Goal: Task Accomplishment & Management: Use online tool/utility

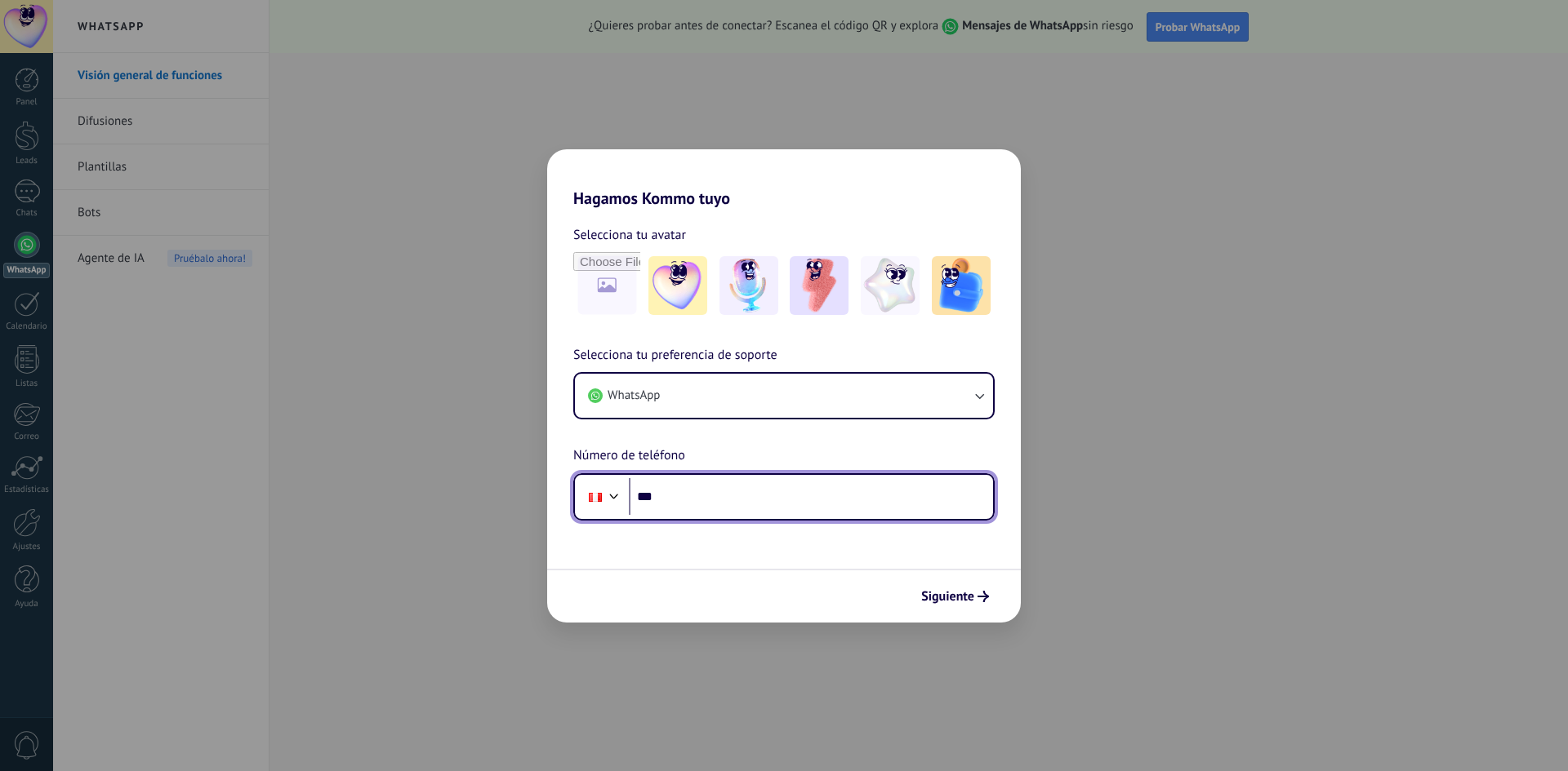
click at [733, 504] on input "***" at bounding box center [810, 497] width 364 height 38
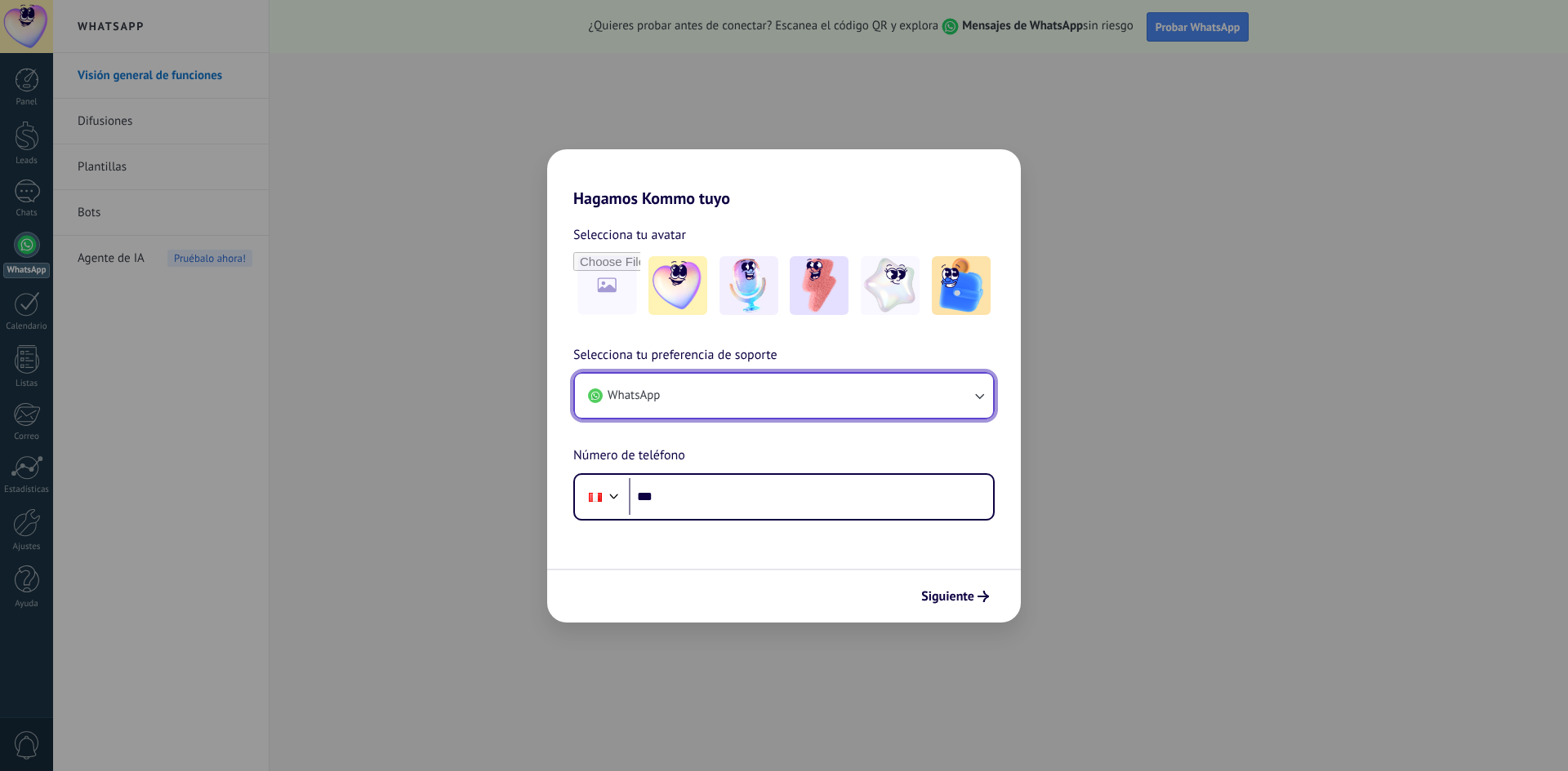
click at [694, 386] on button "WhatsApp" at bounding box center [784, 396] width 418 height 44
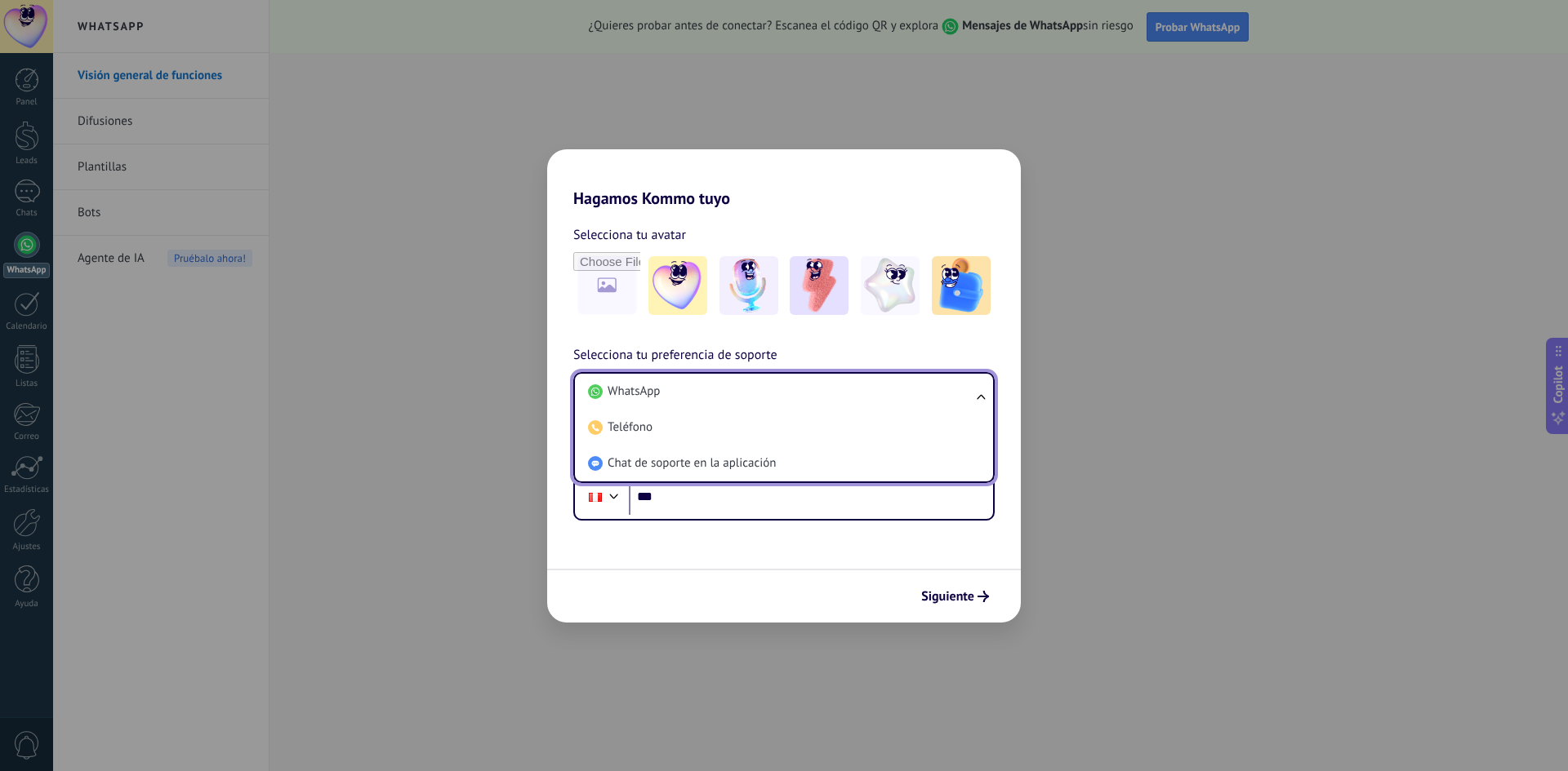
click at [694, 386] on li "WhatsApp" at bounding box center [781, 391] width 399 height 36
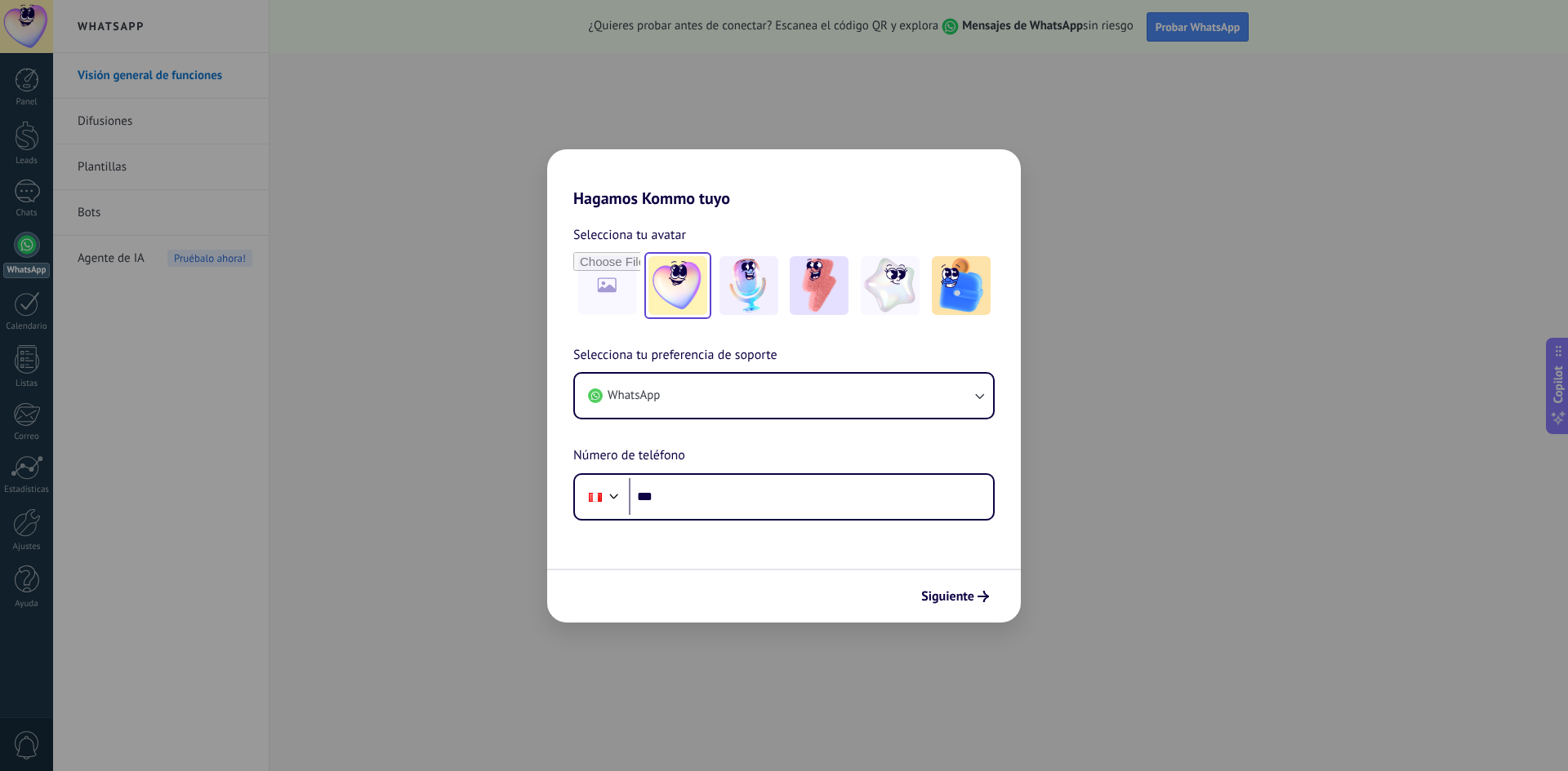
click at [667, 264] on img at bounding box center [677, 285] width 58 height 58
click at [931, 602] on span "Siguiente" at bounding box center [947, 597] width 53 height 11
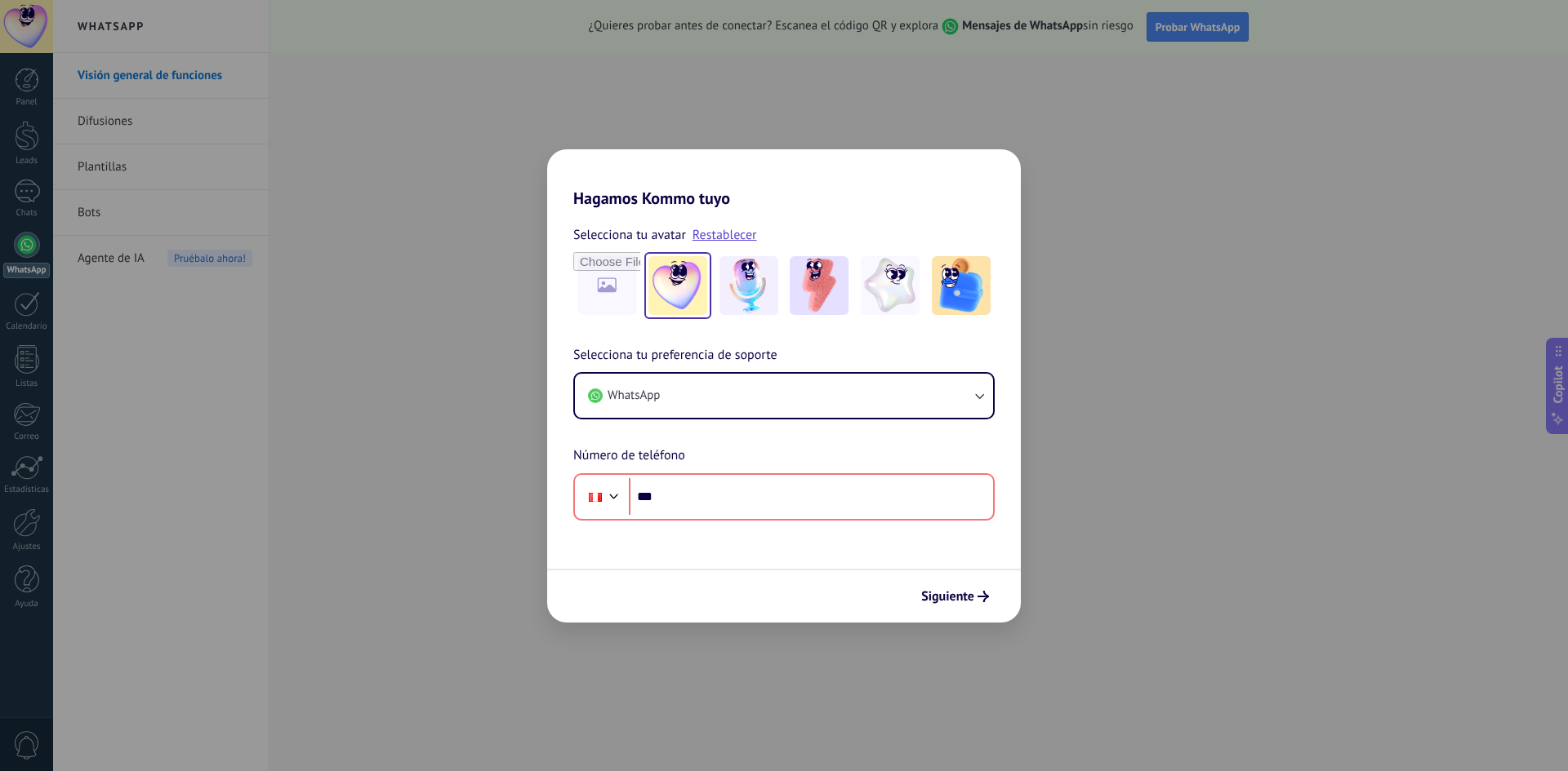
click at [1219, 406] on div "Hagamos Kommo tuyo Selecciona tu avatar Restablecer Selecciona tu preferencia d…" at bounding box center [784, 386] width 1568 height 771
click at [1160, 357] on div "Hagamos Kommo tuyo Selecciona tu avatar Restablecer Selecciona tu preferencia d…" at bounding box center [784, 386] width 1568 height 771
click at [1124, 302] on div "Hagamos Kommo tuyo Selecciona tu avatar Restablecer Selecciona tu preferencia d…" at bounding box center [784, 386] width 1568 height 771
click at [1121, 303] on div "Hagamos Kommo tuyo Selecciona tu avatar Restablecer Selecciona tu preferencia d…" at bounding box center [784, 386] width 1568 height 771
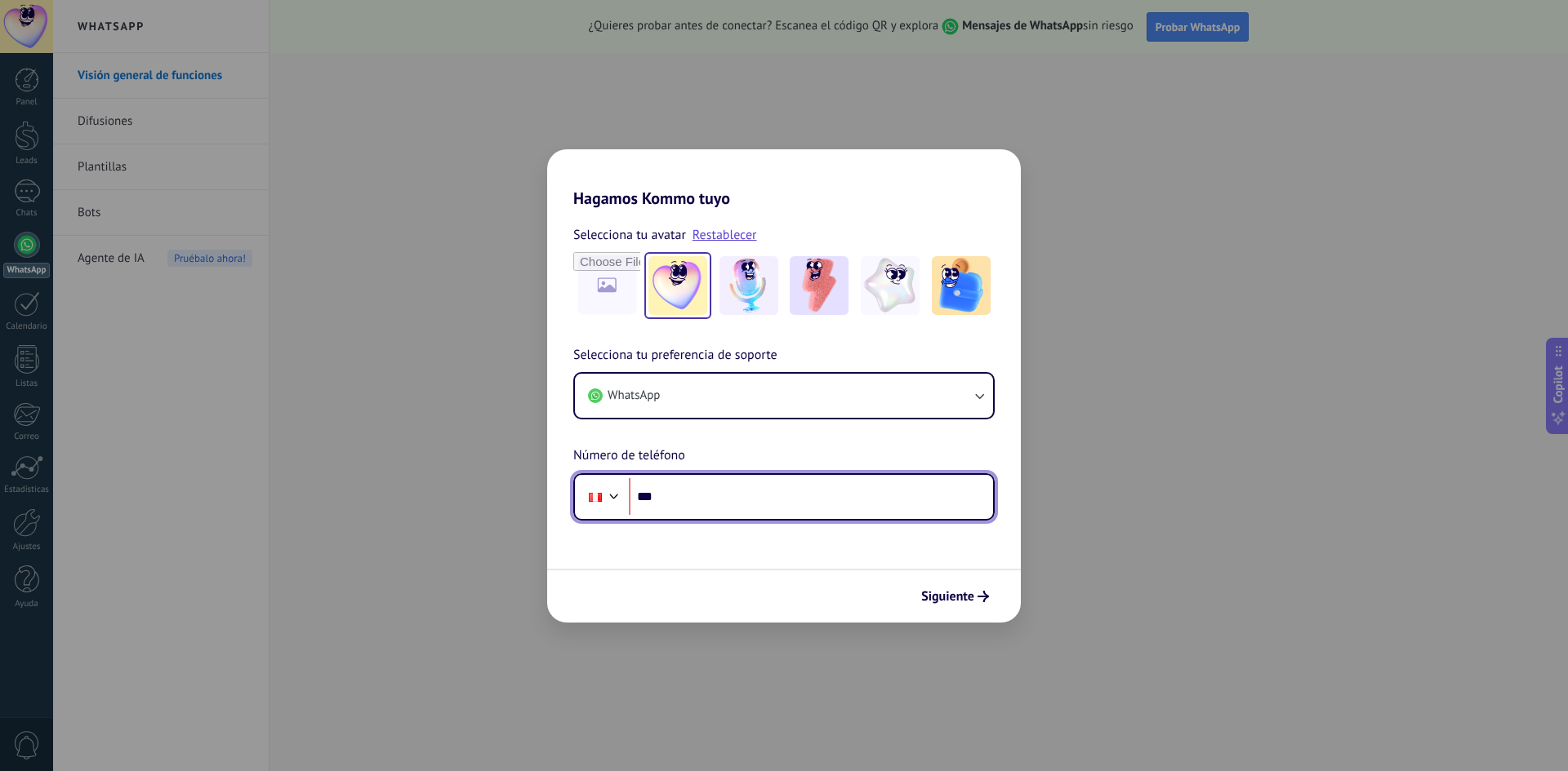
click at [669, 505] on input "***" at bounding box center [810, 497] width 364 height 38
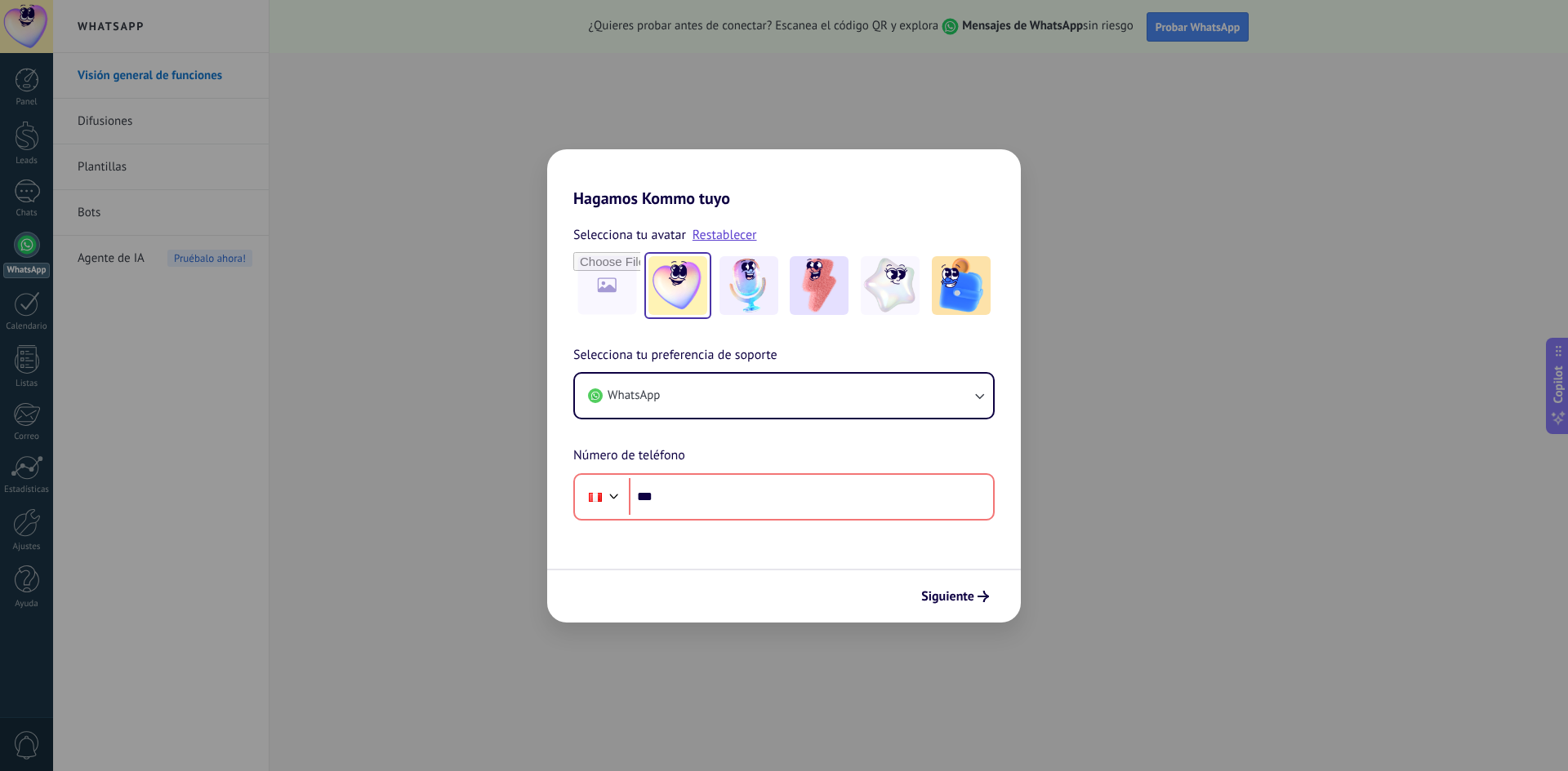
click at [144, 313] on div "Hagamos Kommo tuyo Selecciona tu avatar Restablecer Selecciona tu preferencia d…" at bounding box center [784, 386] width 1568 height 771
click at [24, 243] on div "Hagamos Kommo tuyo Selecciona tu avatar Restablecer Selecciona tu preferencia d…" at bounding box center [784, 386] width 1568 height 771
click at [21, 69] on div "Hagamos Kommo tuyo Selecciona tu avatar Restablecer Selecciona tu preferencia d…" at bounding box center [784, 386] width 1568 height 771
click at [74, 346] on div "Hagamos Kommo tuyo Selecciona tu avatar Restablecer Selecciona tu preferencia d…" at bounding box center [784, 386] width 1568 height 771
click at [695, 466] on div "Selecciona tu preferencia de soporte WhatsApp Número de teléfono Phone ***" at bounding box center [784, 433] width 474 height 175
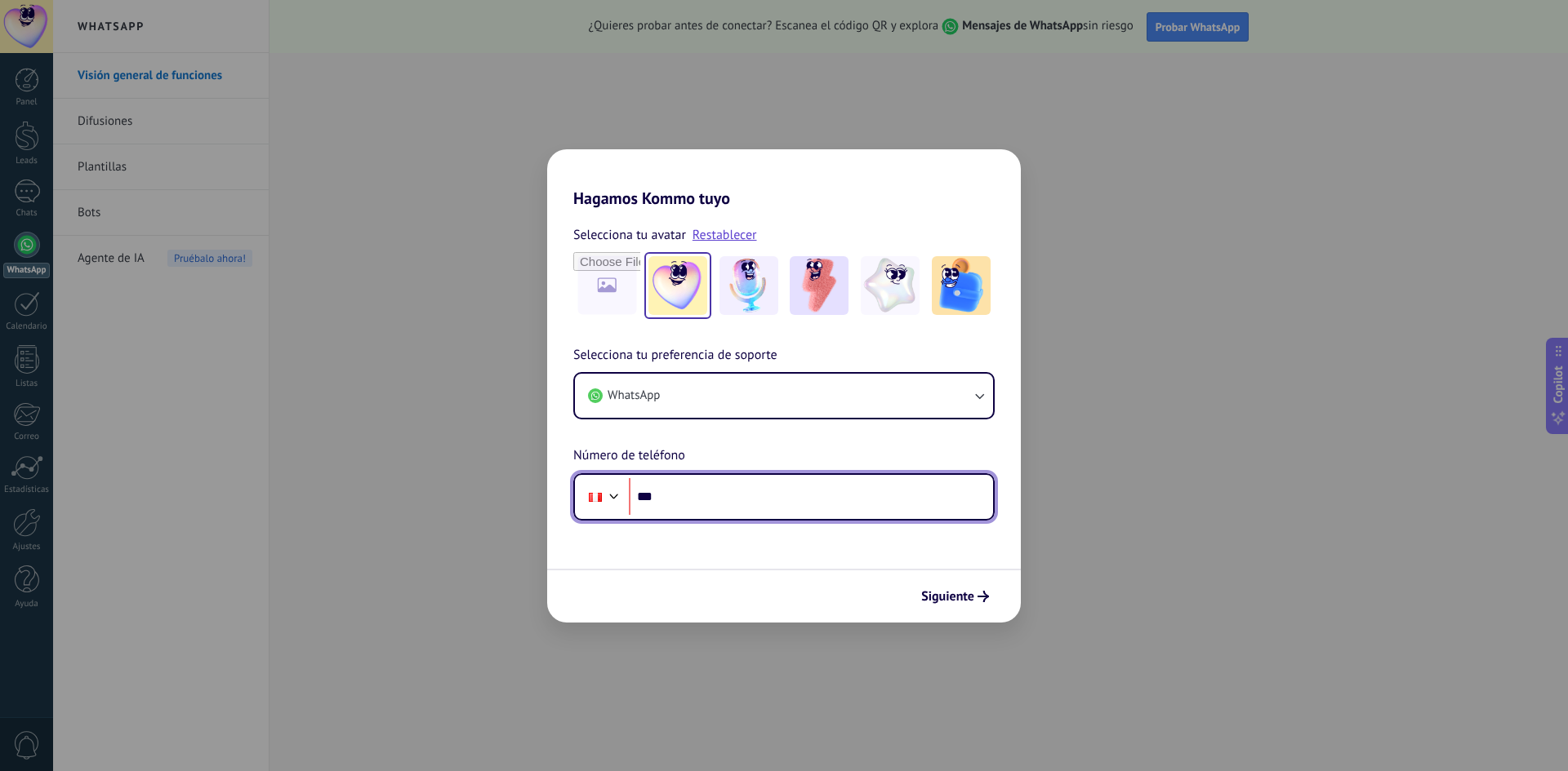
click at [721, 513] on input "***" at bounding box center [810, 497] width 364 height 38
click at [712, 506] on input "***" at bounding box center [810, 497] width 364 height 38
type input "**********"
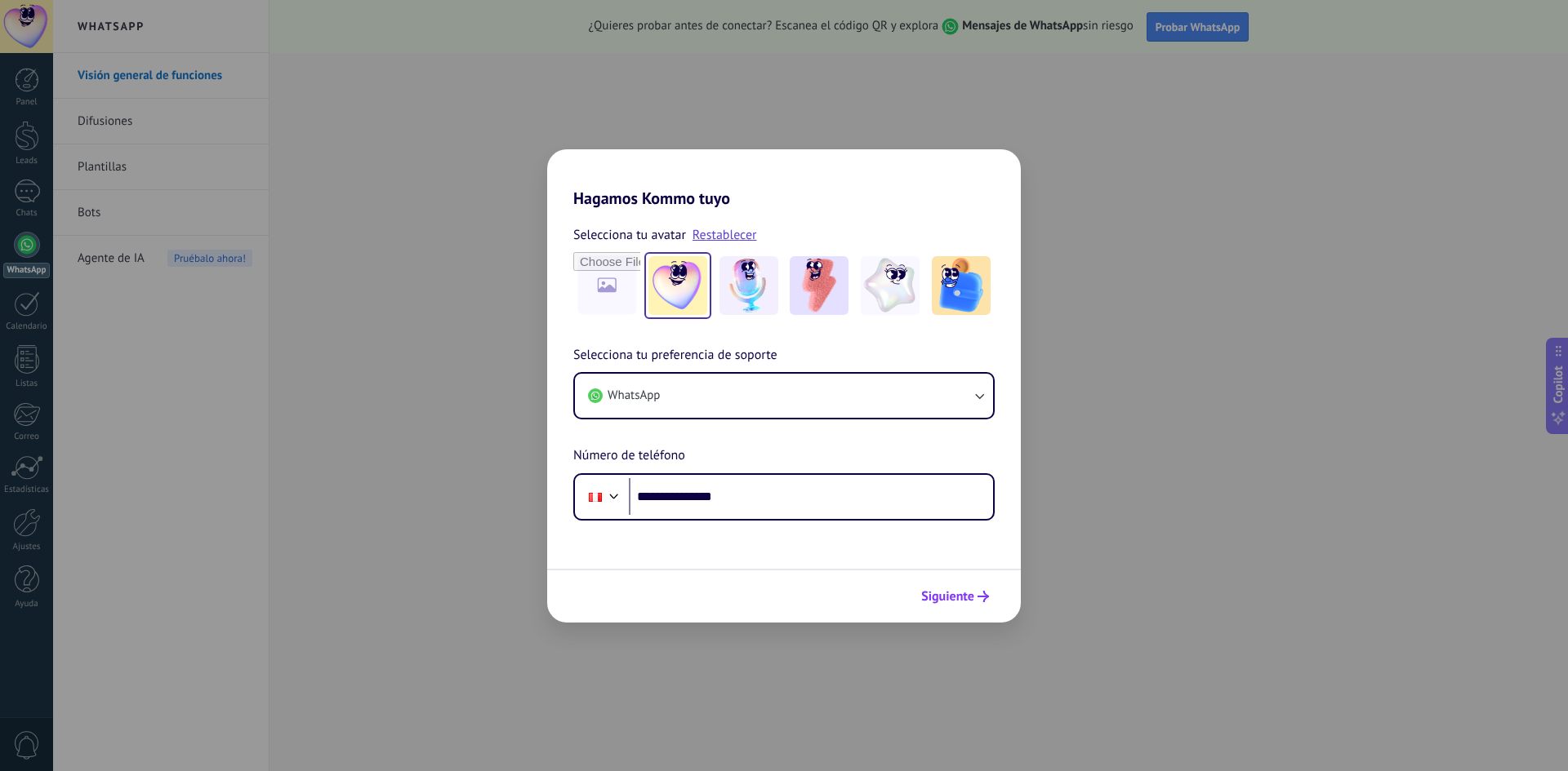
click at [930, 586] on button "Siguiente" at bounding box center [955, 597] width 83 height 28
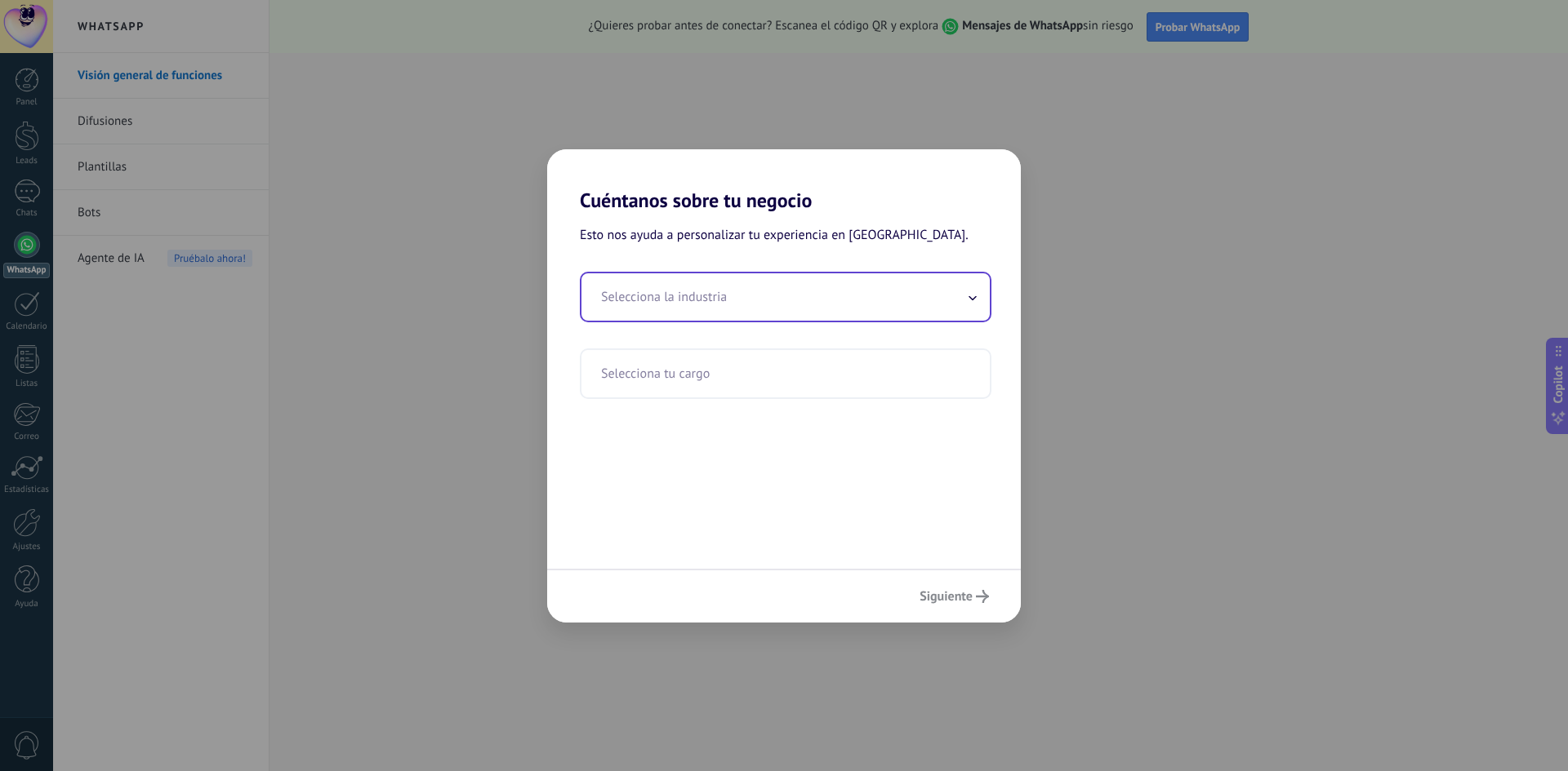
click at [775, 305] on input "text" at bounding box center [785, 297] width 408 height 47
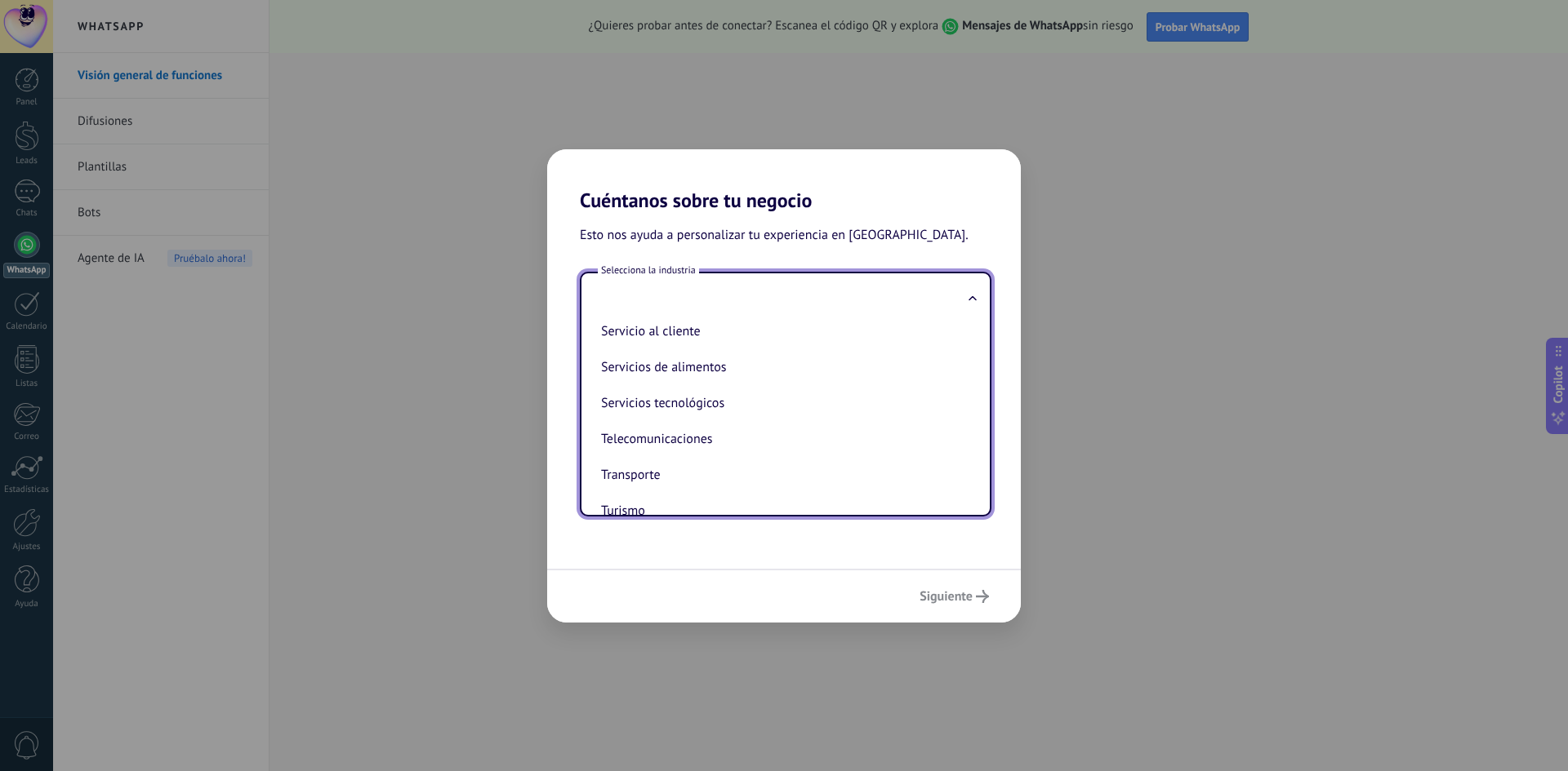
scroll to position [408, 0]
click at [759, 397] on li "Servicios tecnológicos" at bounding box center [782, 400] width 376 height 36
type input "**********"
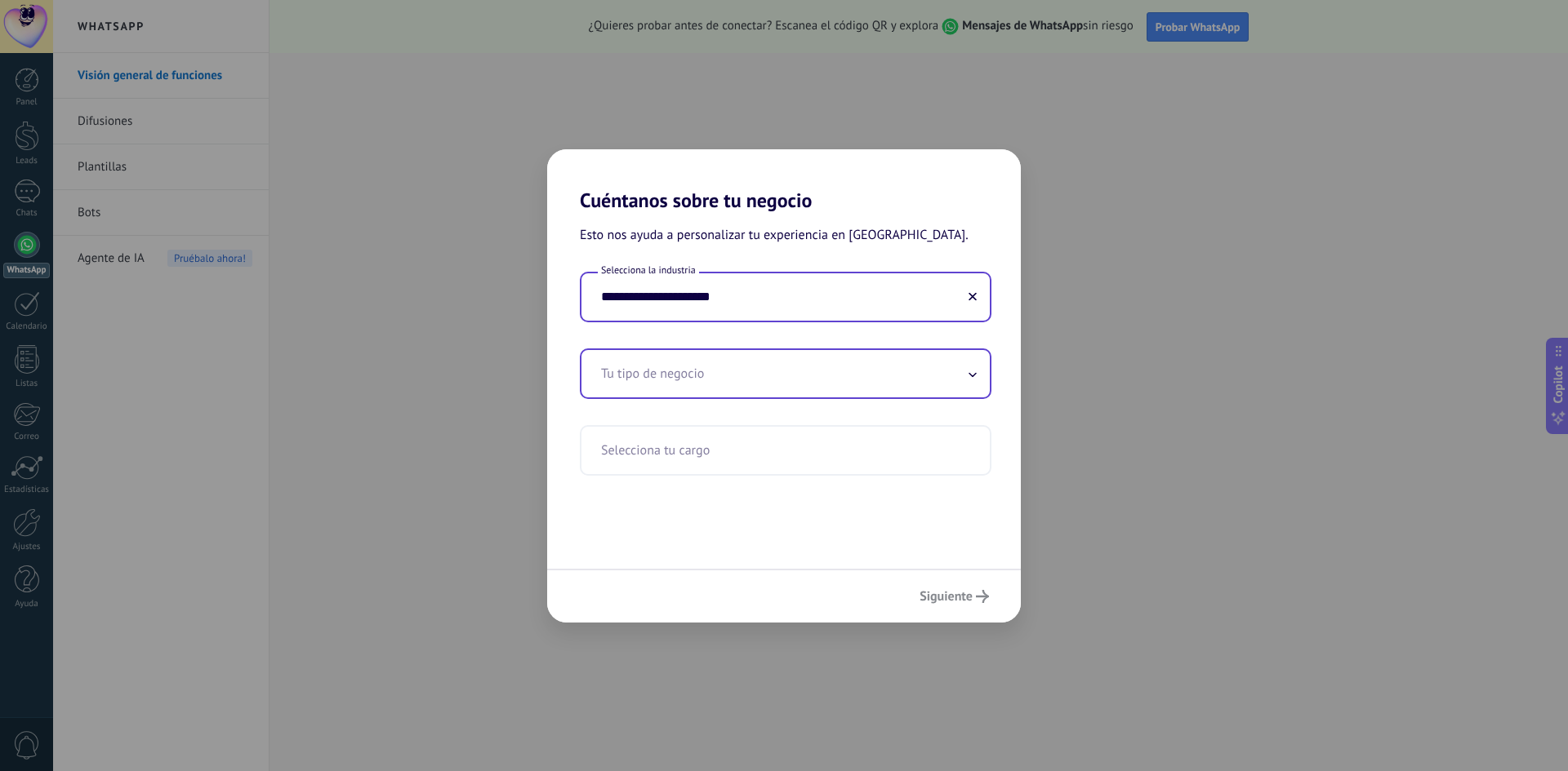
click at [754, 379] on input "text" at bounding box center [785, 373] width 408 height 47
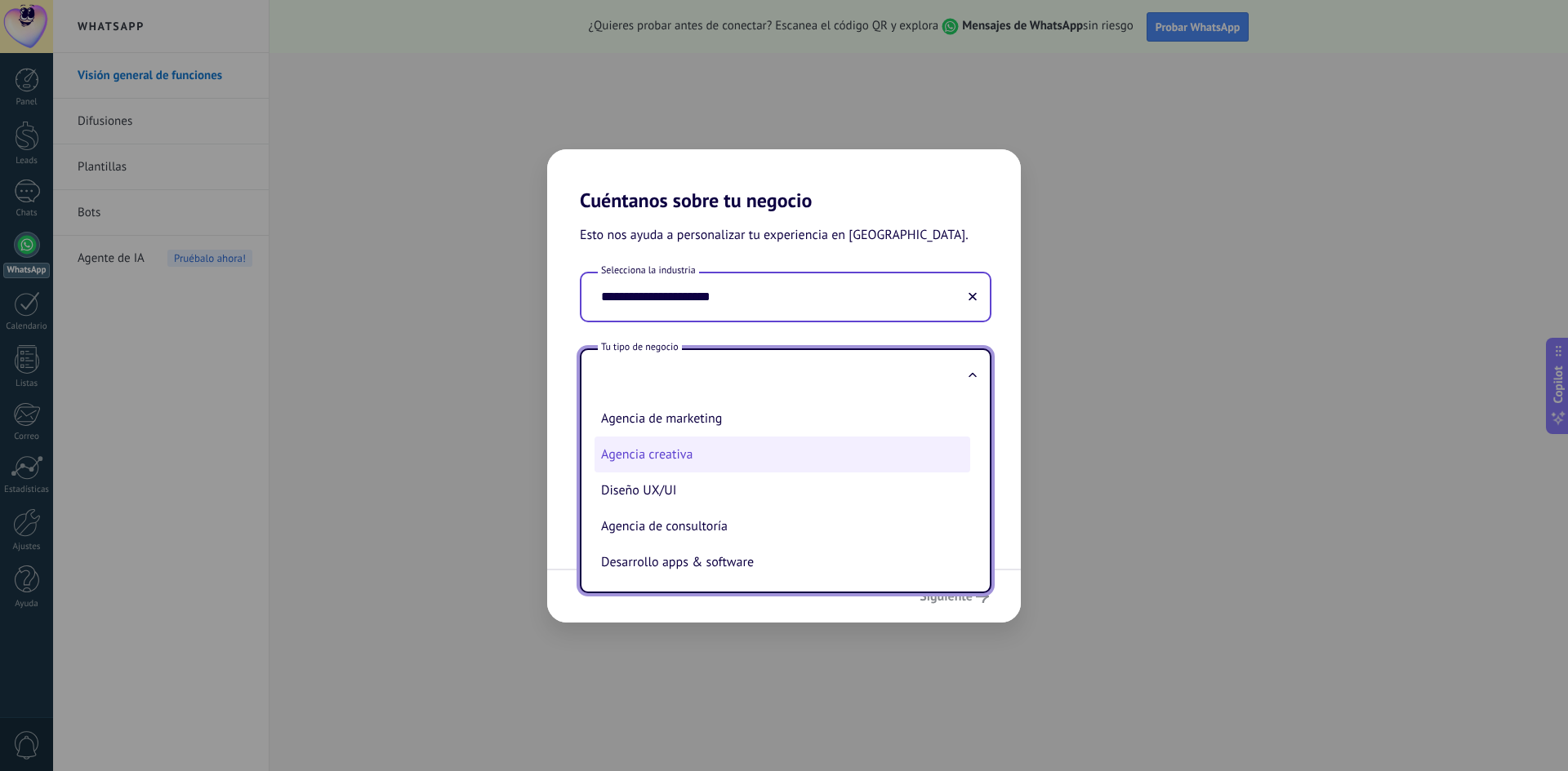
scroll to position [38, 0]
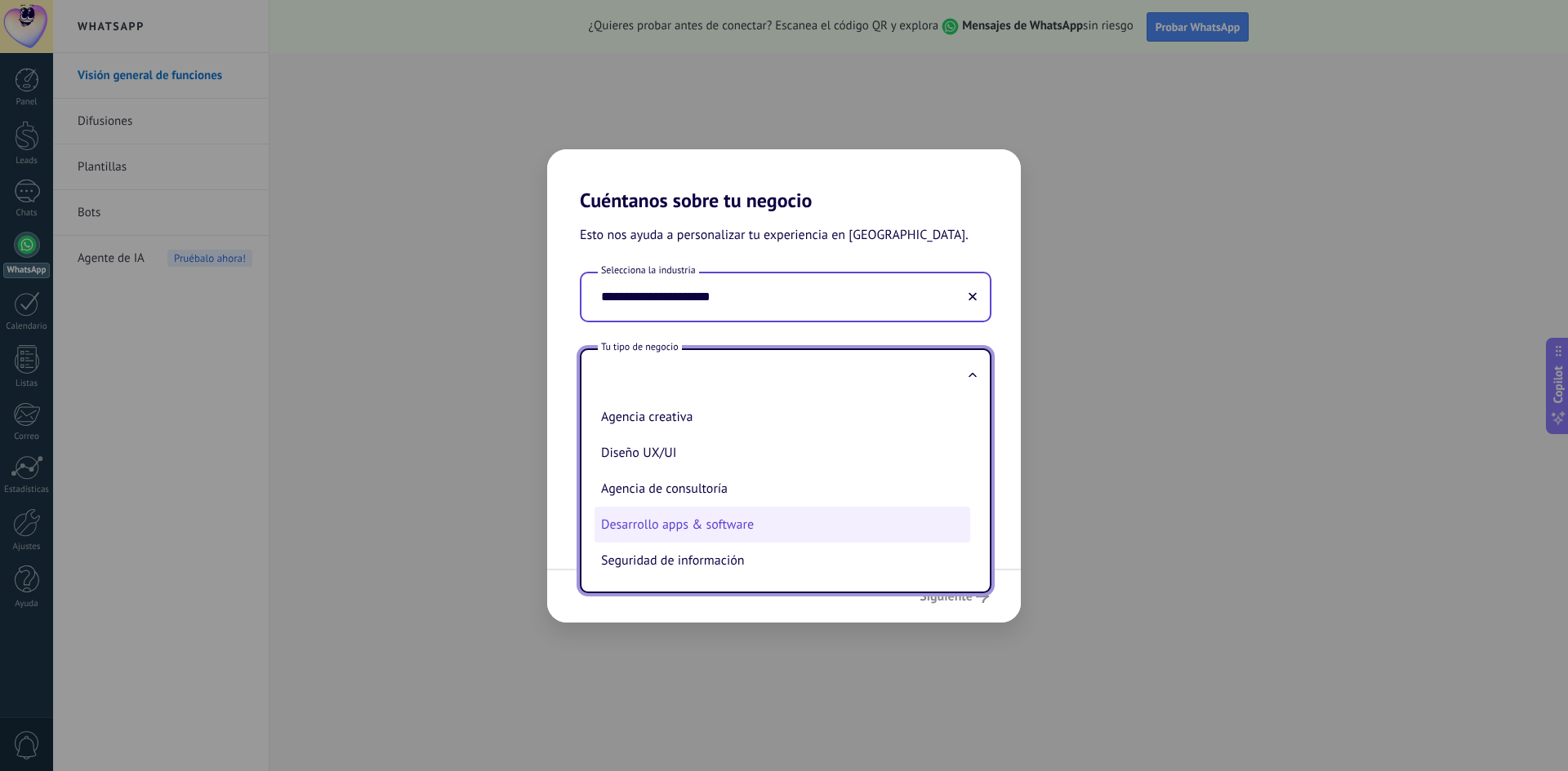
click at [743, 516] on li "Desarrollo apps & software" at bounding box center [782, 525] width 376 height 36
type input "**********"
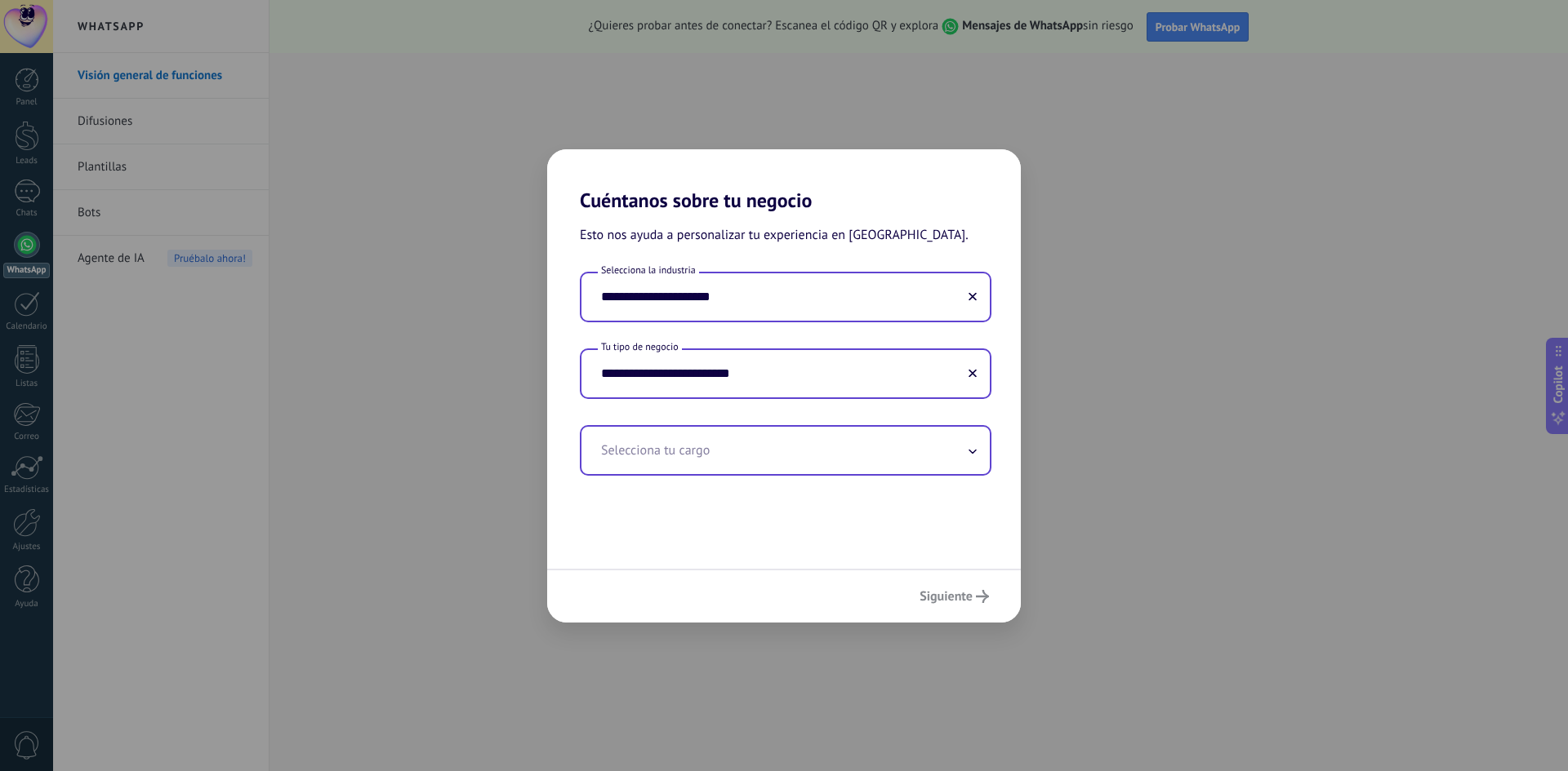
click at [738, 465] on input "text" at bounding box center [785, 450] width 408 height 47
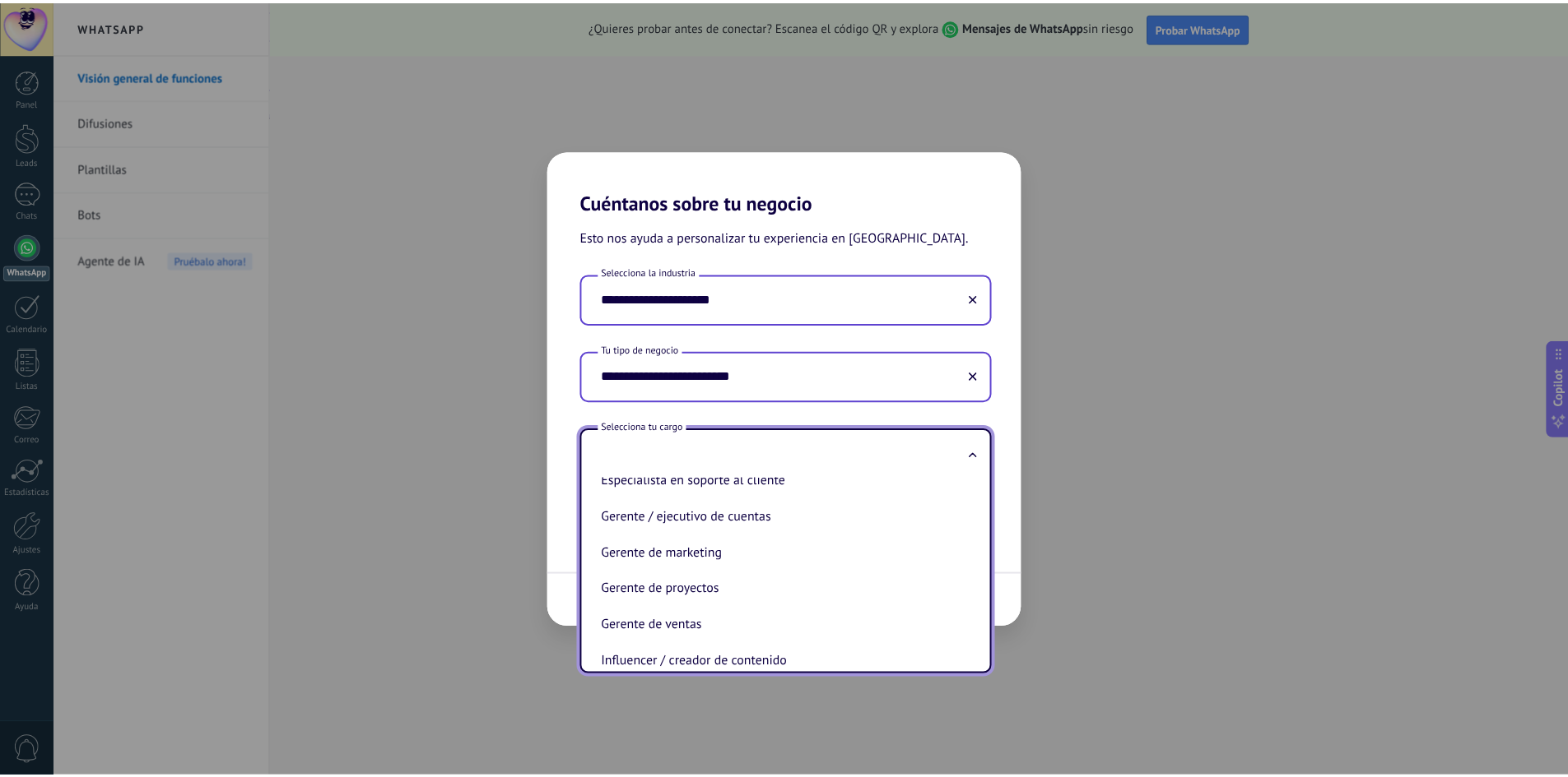
scroll to position [225, 0]
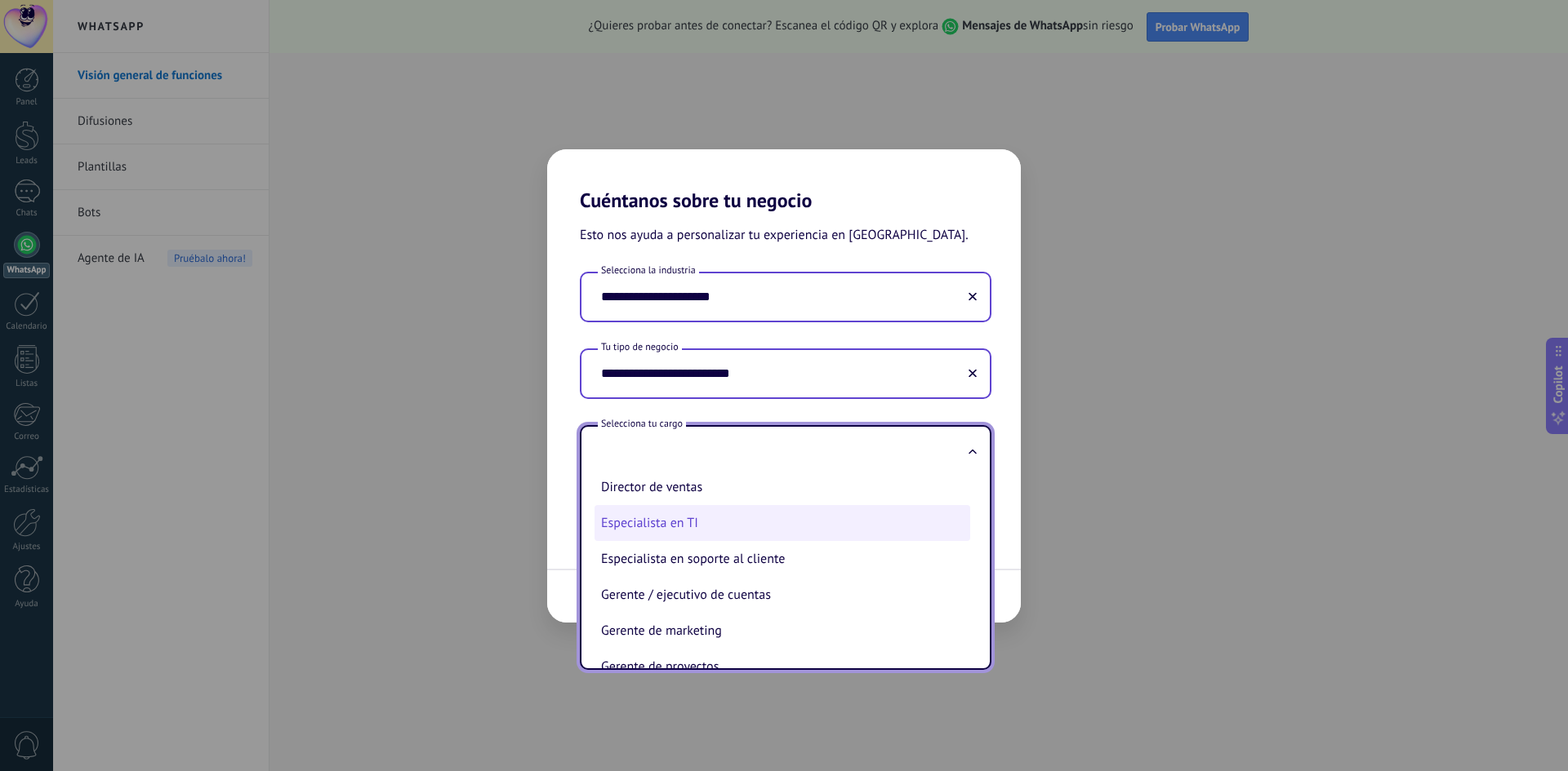
click at [745, 528] on li "Especialista en TI" at bounding box center [782, 523] width 376 height 36
type input "**********"
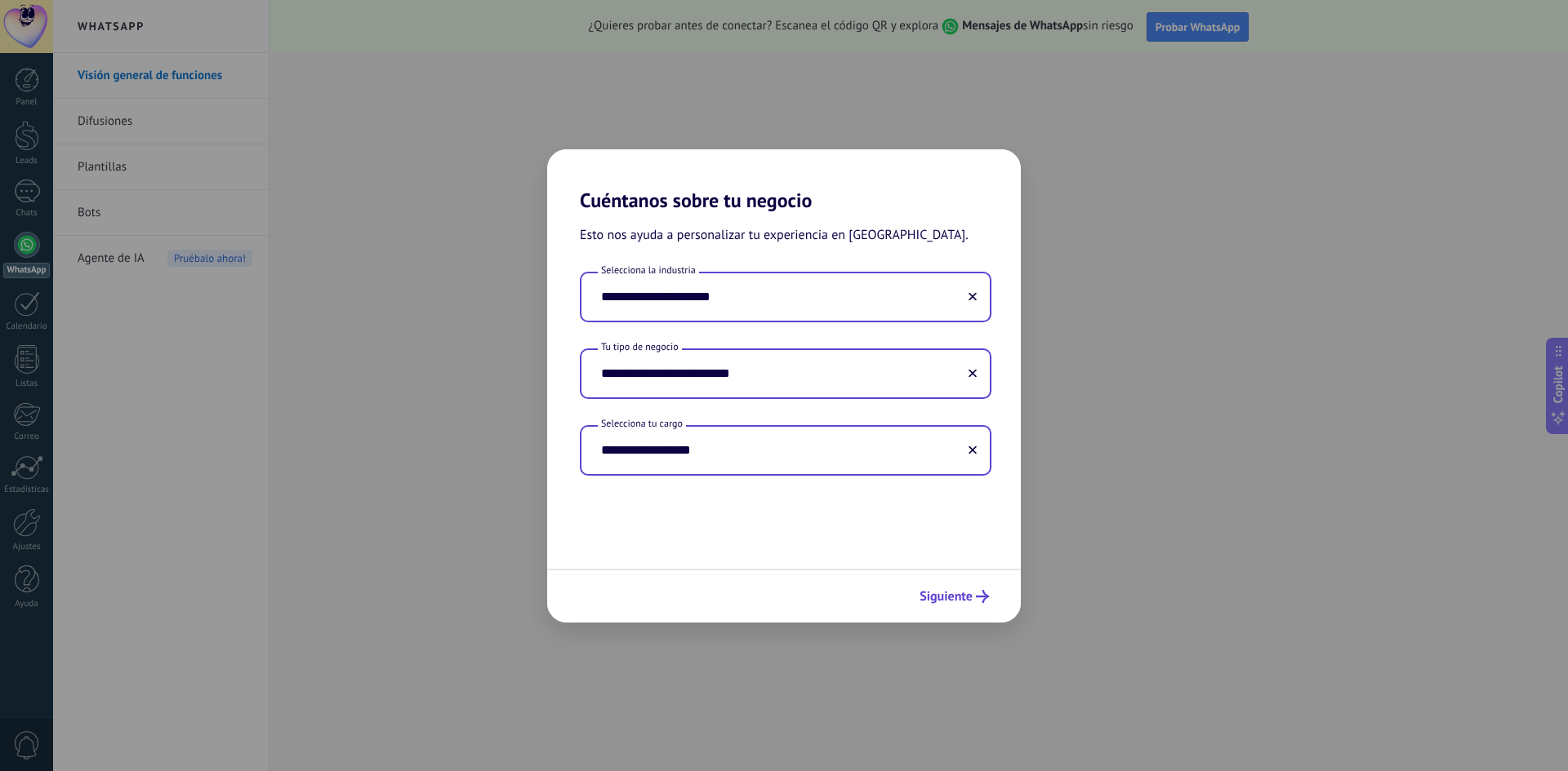
click at [945, 608] on button "Siguiente" at bounding box center [954, 597] width 84 height 28
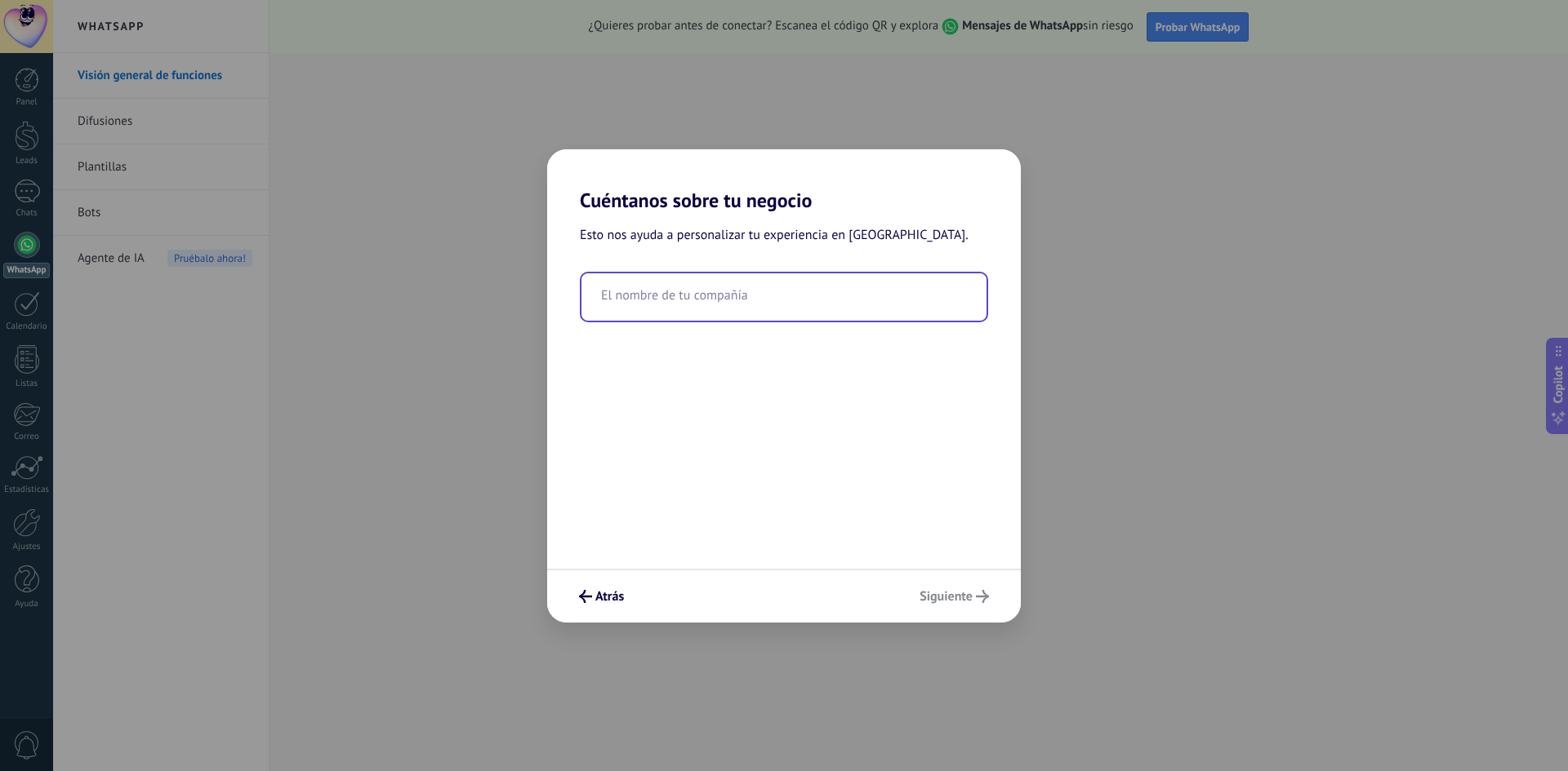
click at [742, 311] on input "text" at bounding box center [784, 297] width 405 height 47
type input "*"
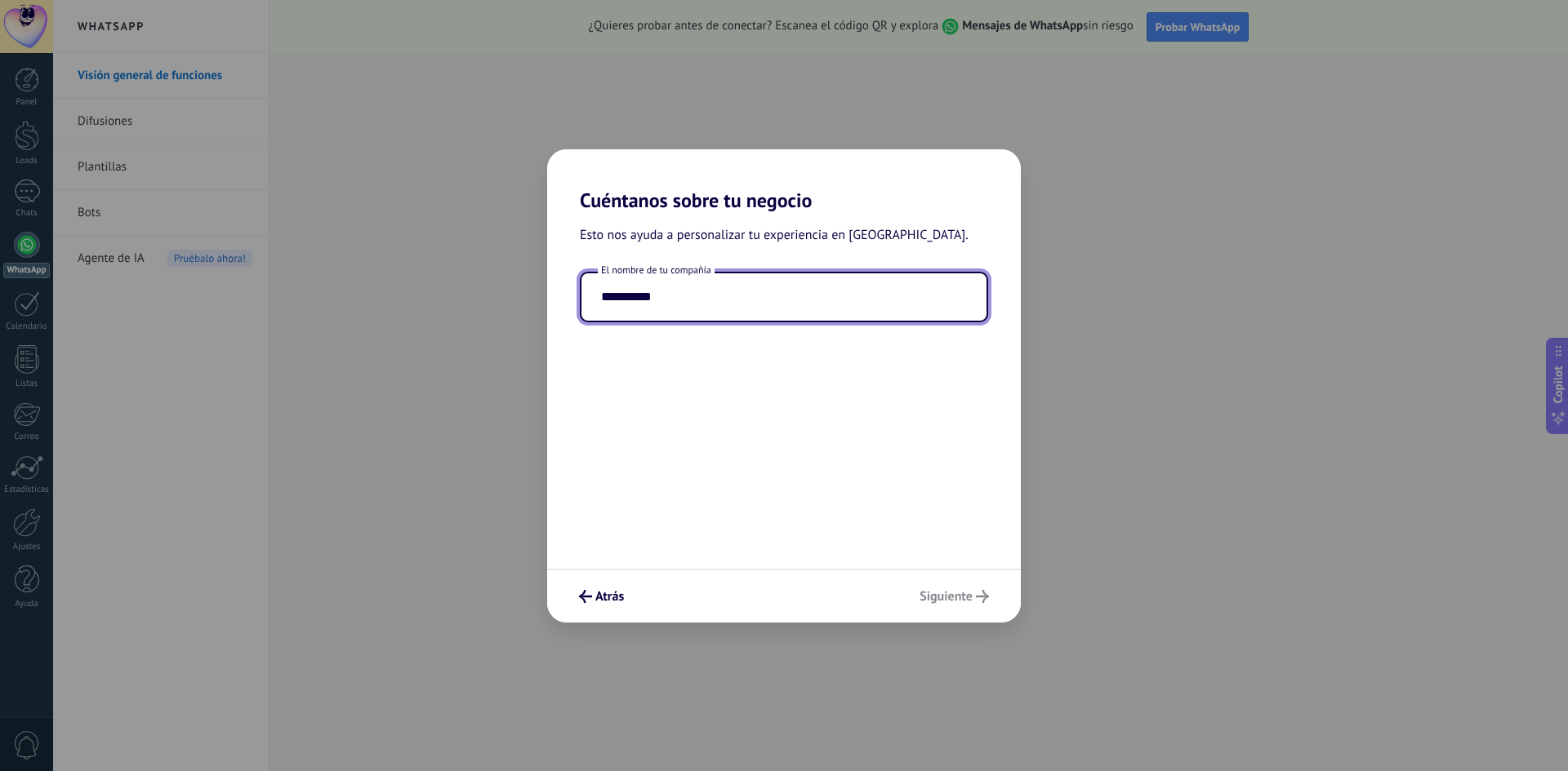
type input "**********"
click at [951, 595] on div "Atrás Siguiente" at bounding box center [784, 596] width 474 height 54
click at [951, 595] on span "Siguiente" at bounding box center [946, 597] width 53 height 11
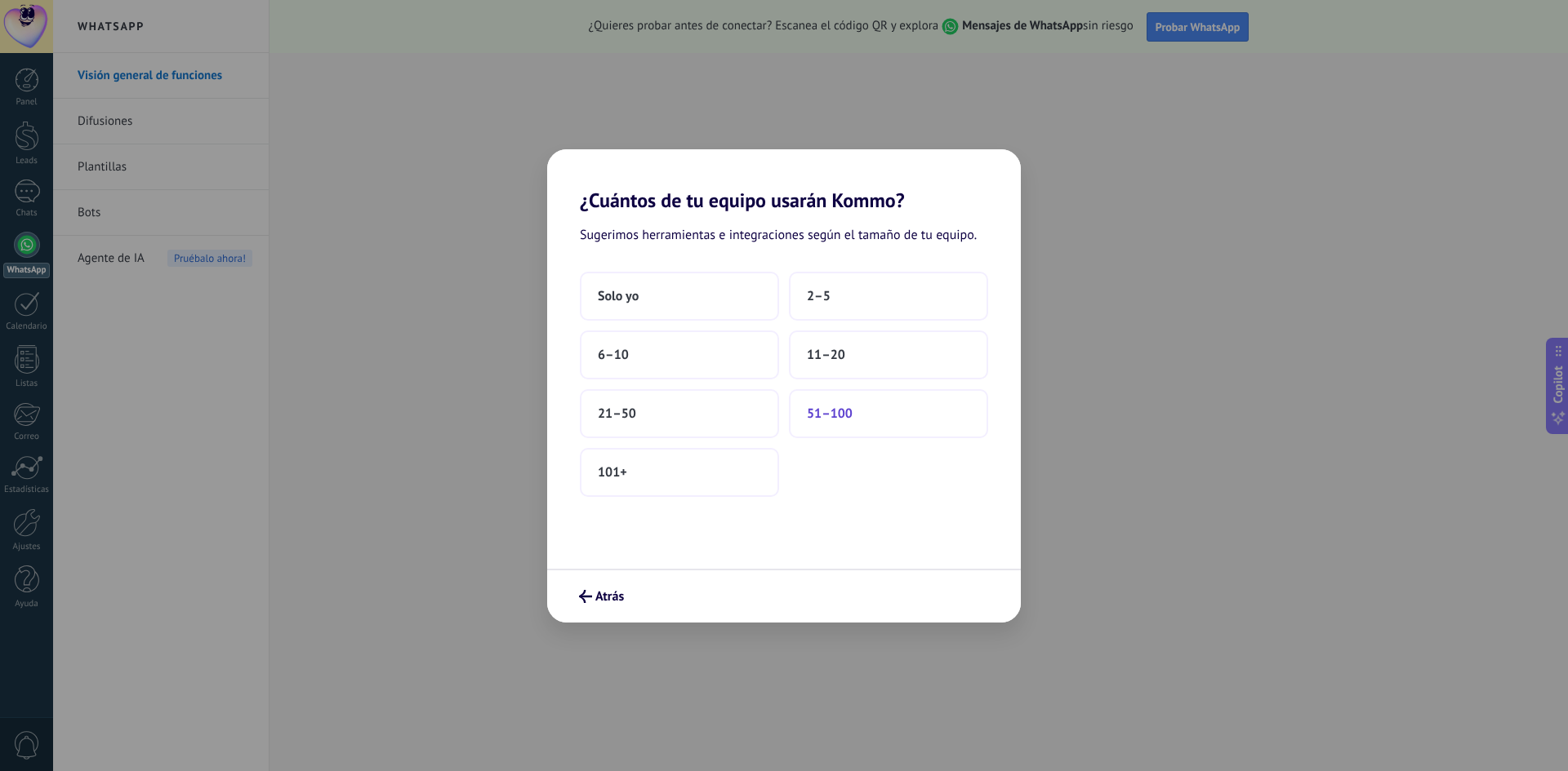
click at [872, 407] on button "51–100" at bounding box center [888, 413] width 199 height 49
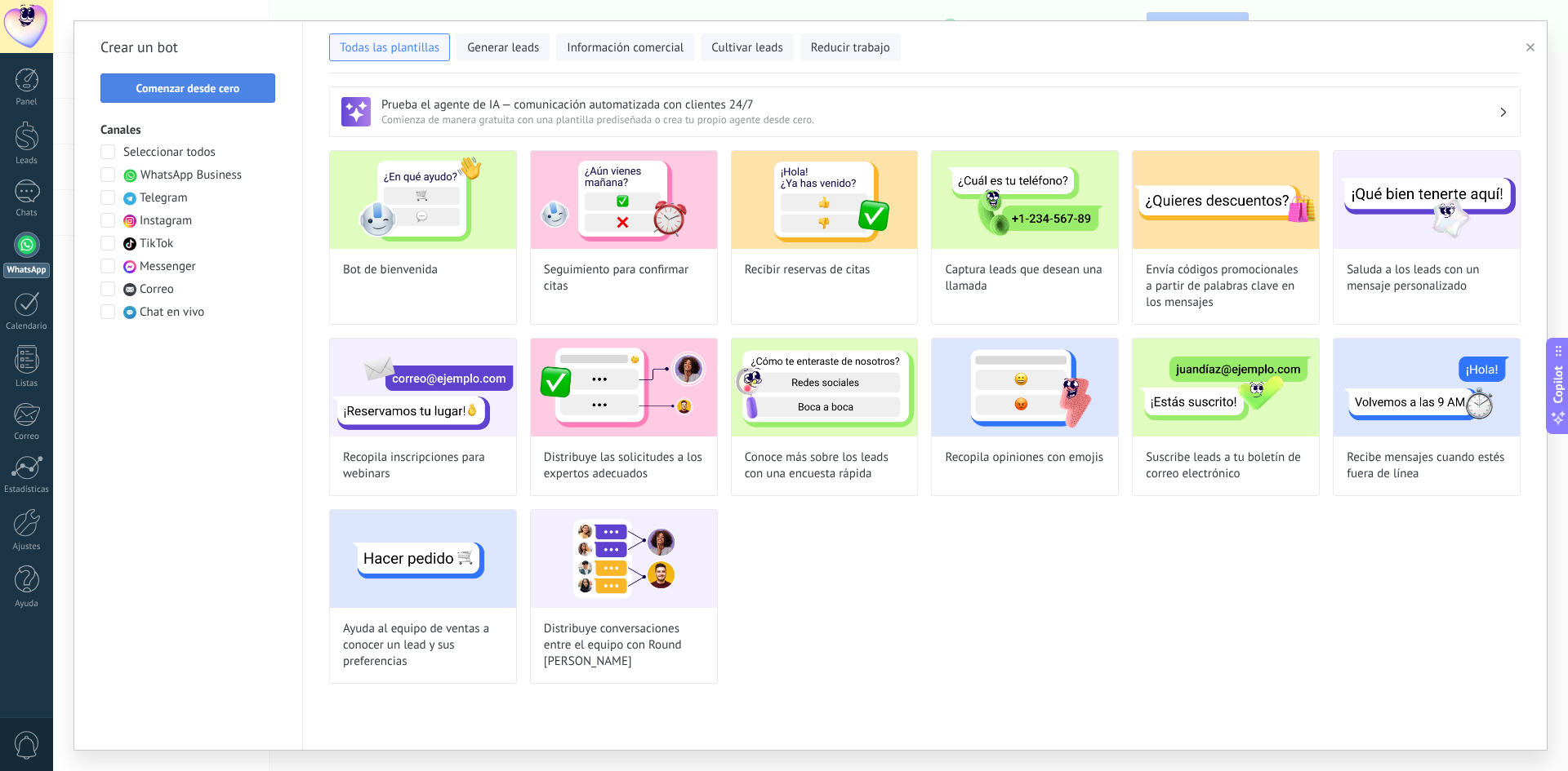
click at [113, 82] on button "Comenzar desde cero" at bounding box center [187, 88] width 174 height 30
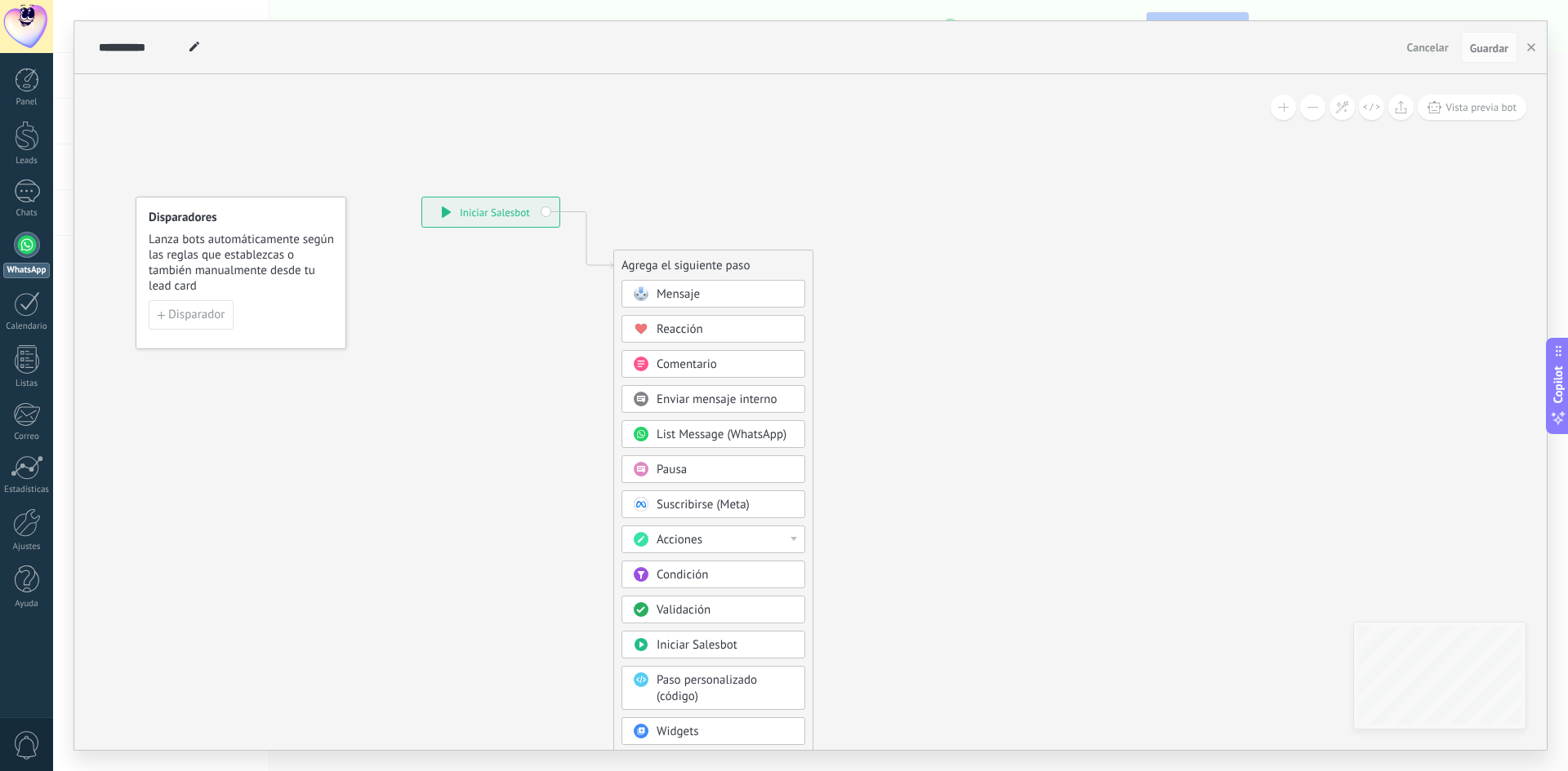
click at [443, 218] on div "**********" at bounding box center [491, 212] width 137 height 30
click at [886, 239] on icon at bounding box center [562, 492] width 1098 height 1408
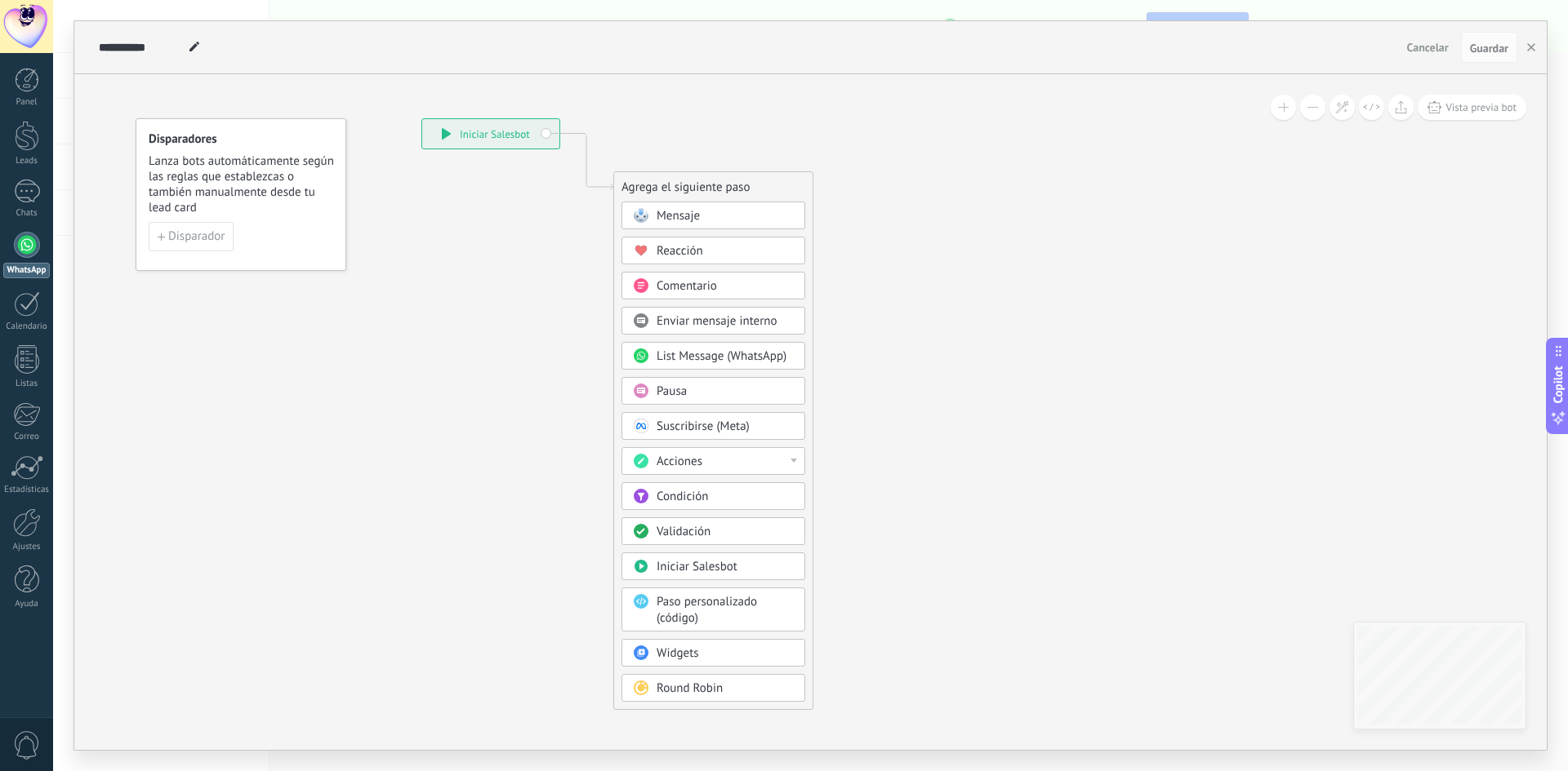
click at [702, 215] on div "Mensaje" at bounding box center [725, 217] width 137 height 17
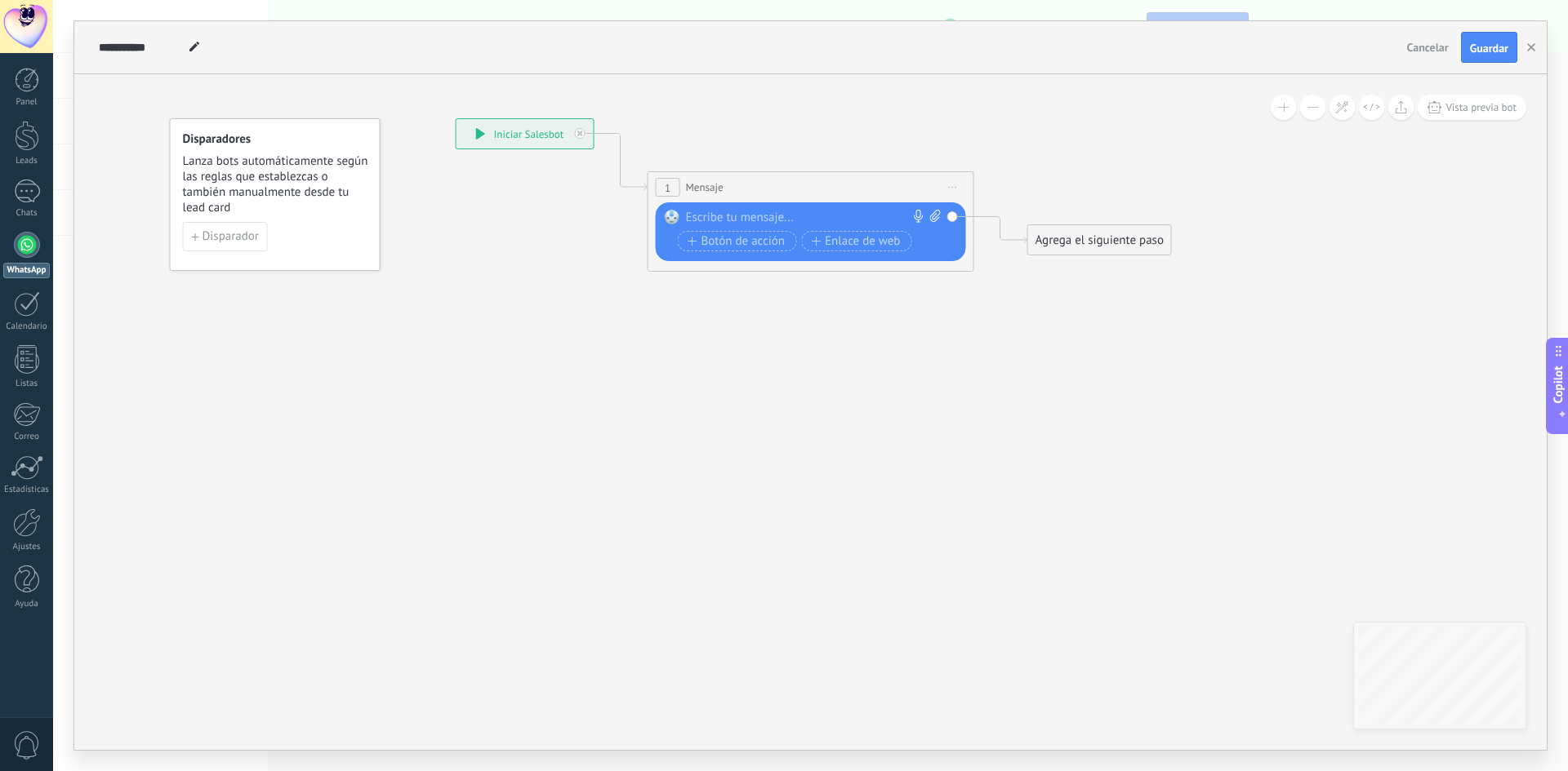
click at [736, 212] on div at bounding box center [808, 218] width 243 height 17
click at [578, 376] on icon at bounding box center [785, 195] width 1477 height 969
click at [32, 194] on div at bounding box center [27, 192] width 26 height 24
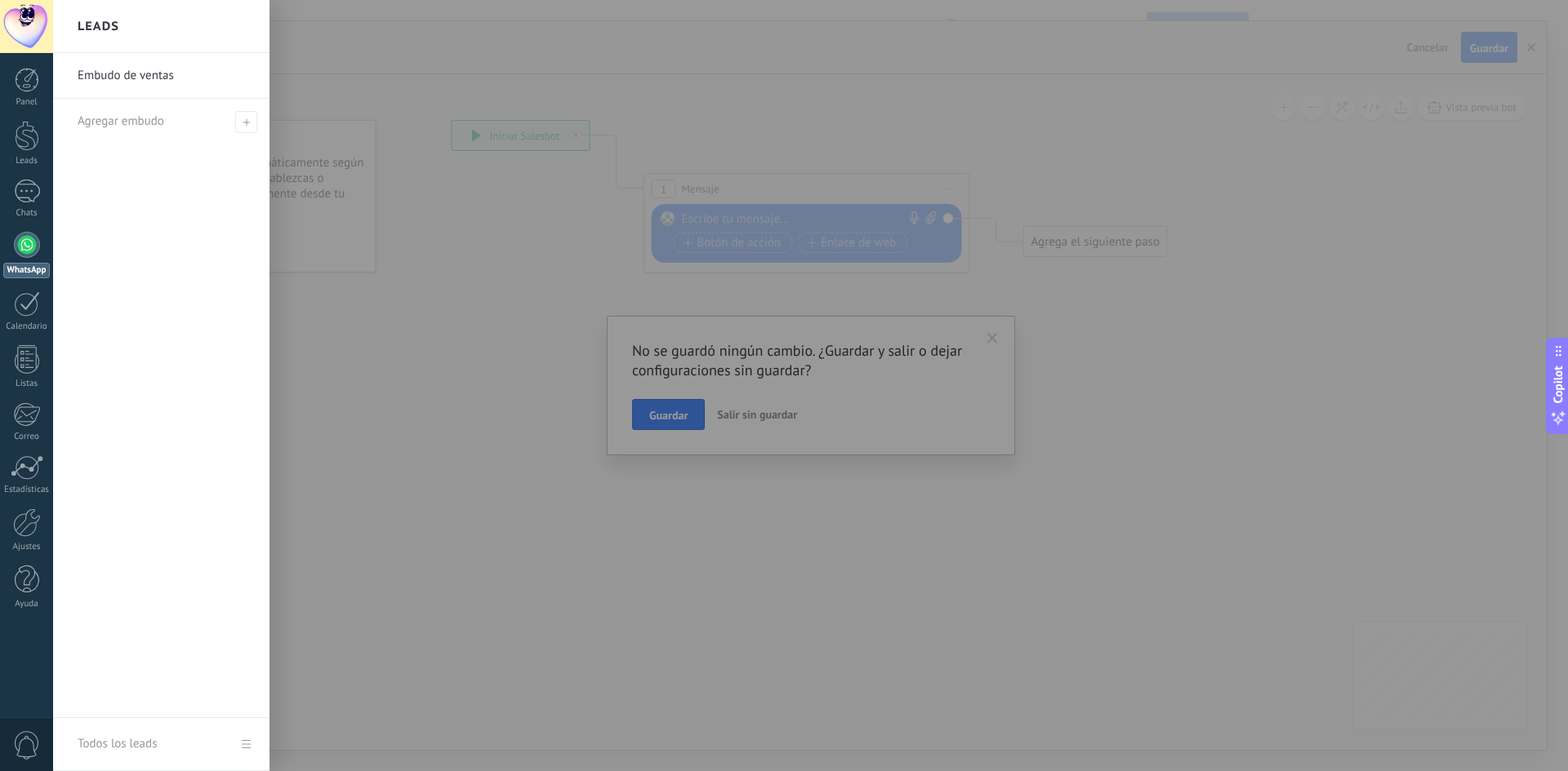
click at [713, 391] on div at bounding box center [836, 386] width 1568 height 771
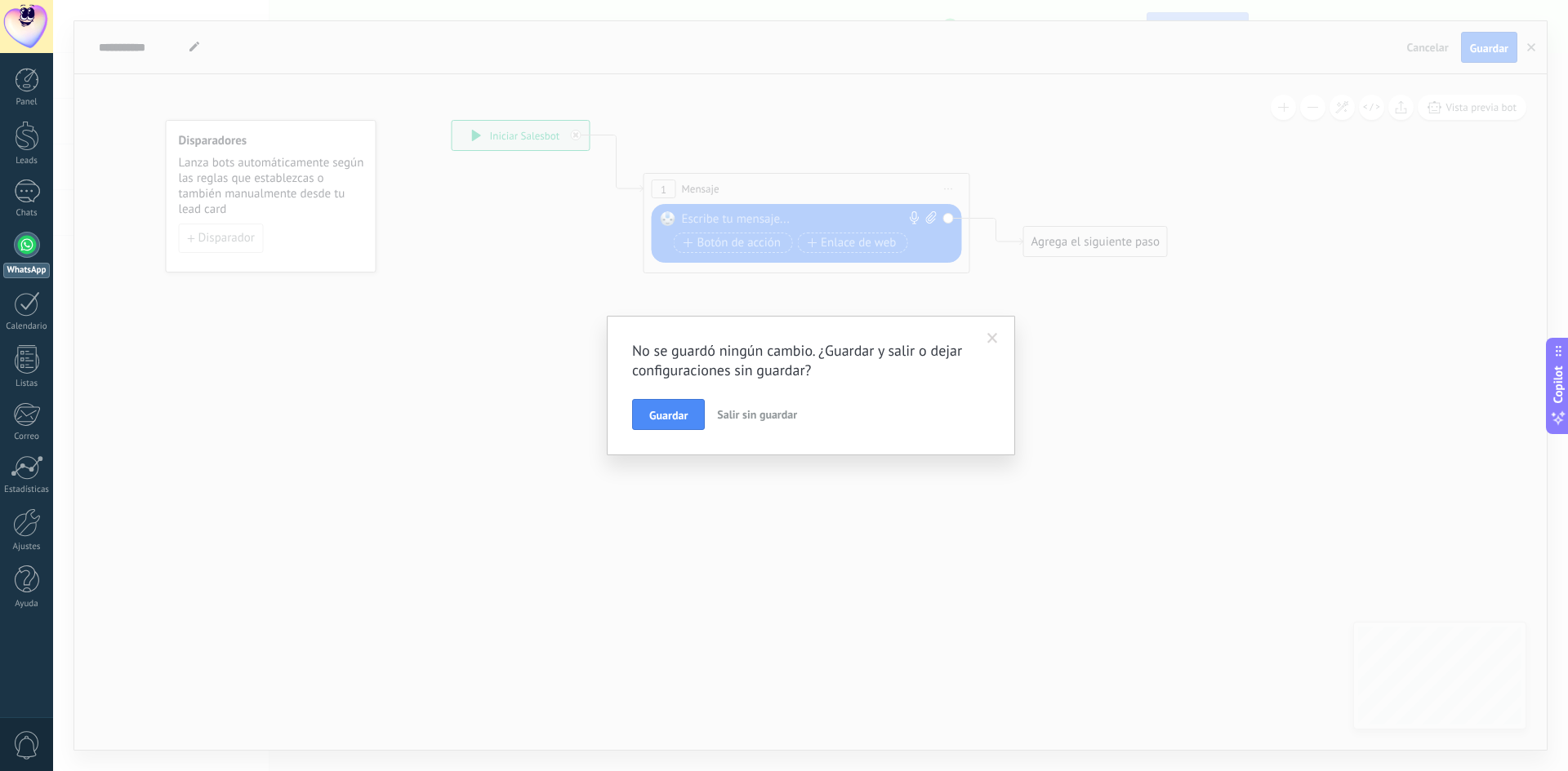
click at [733, 418] on span "Salir sin guardar" at bounding box center [757, 414] width 80 height 15
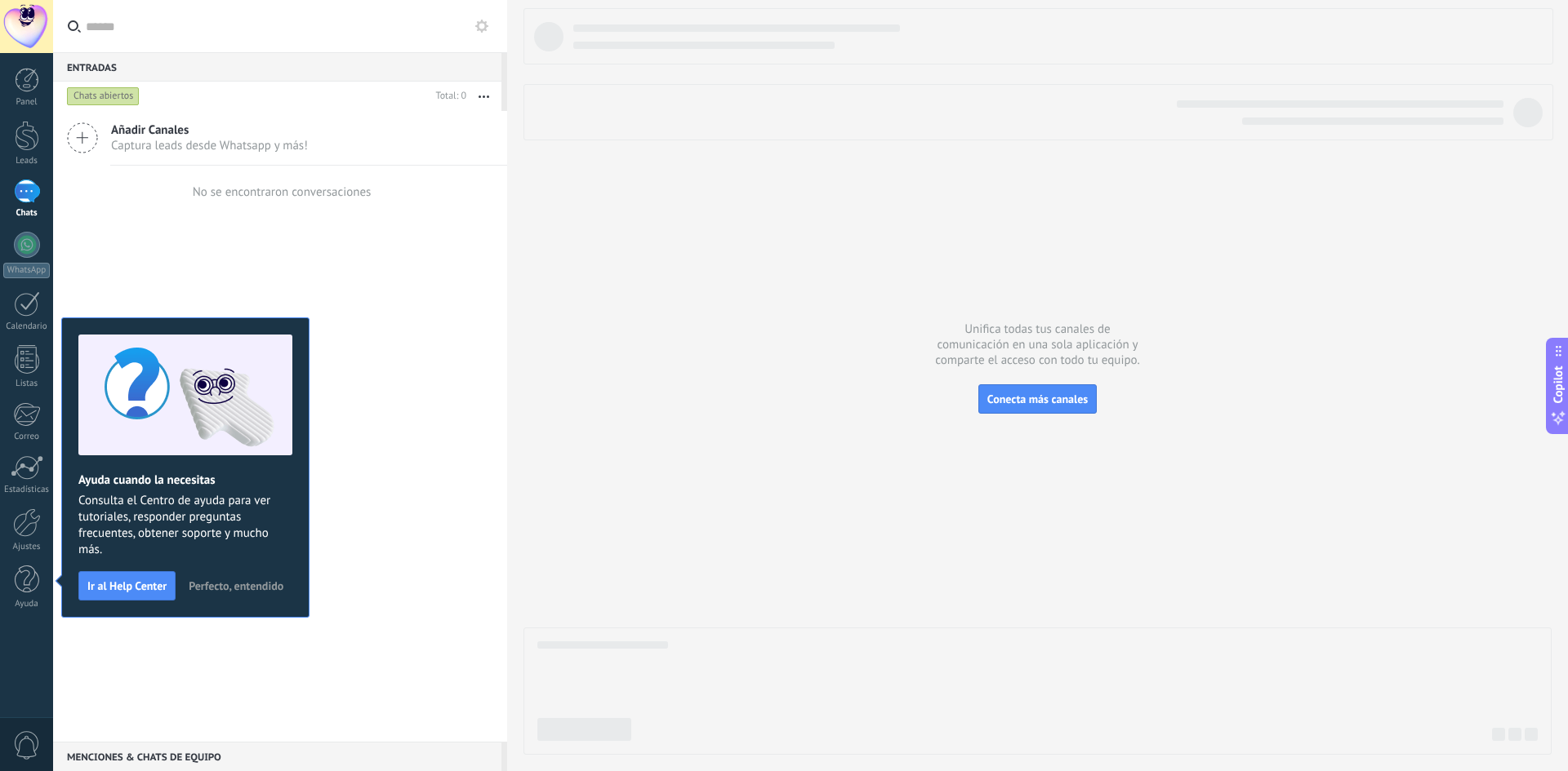
click at [251, 587] on span "Perfecto, entendido" at bounding box center [236, 586] width 95 height 11
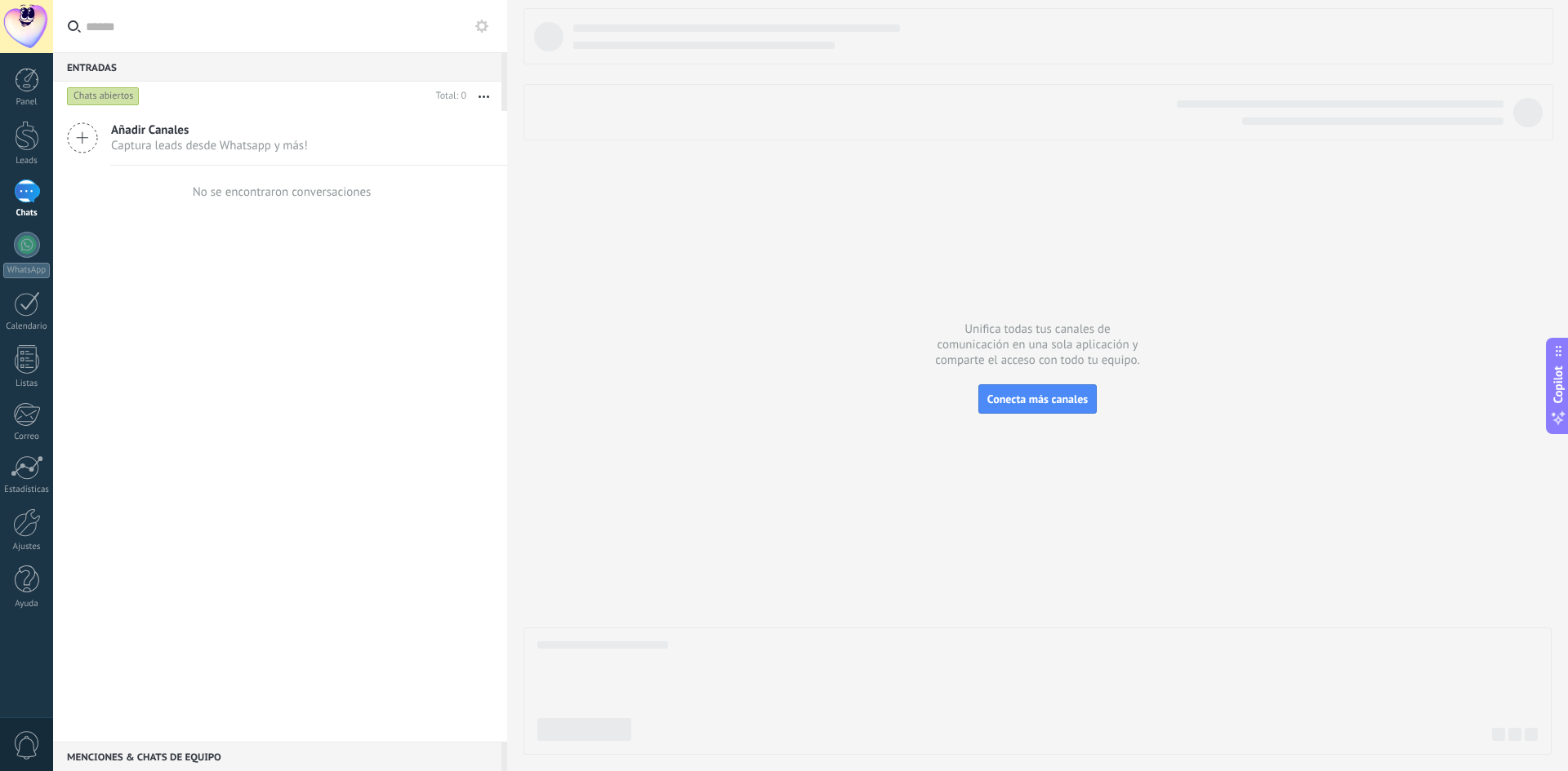
click at [288, 332] on div "Añadir Canales Captura leads desde Whatsapp y más! No se encontraron conversaci…" at bounding box center [280, 426] width 454 height 631
click at [22, 158] on div "Leads" at bounding box center [27, 160] width 47 height 10
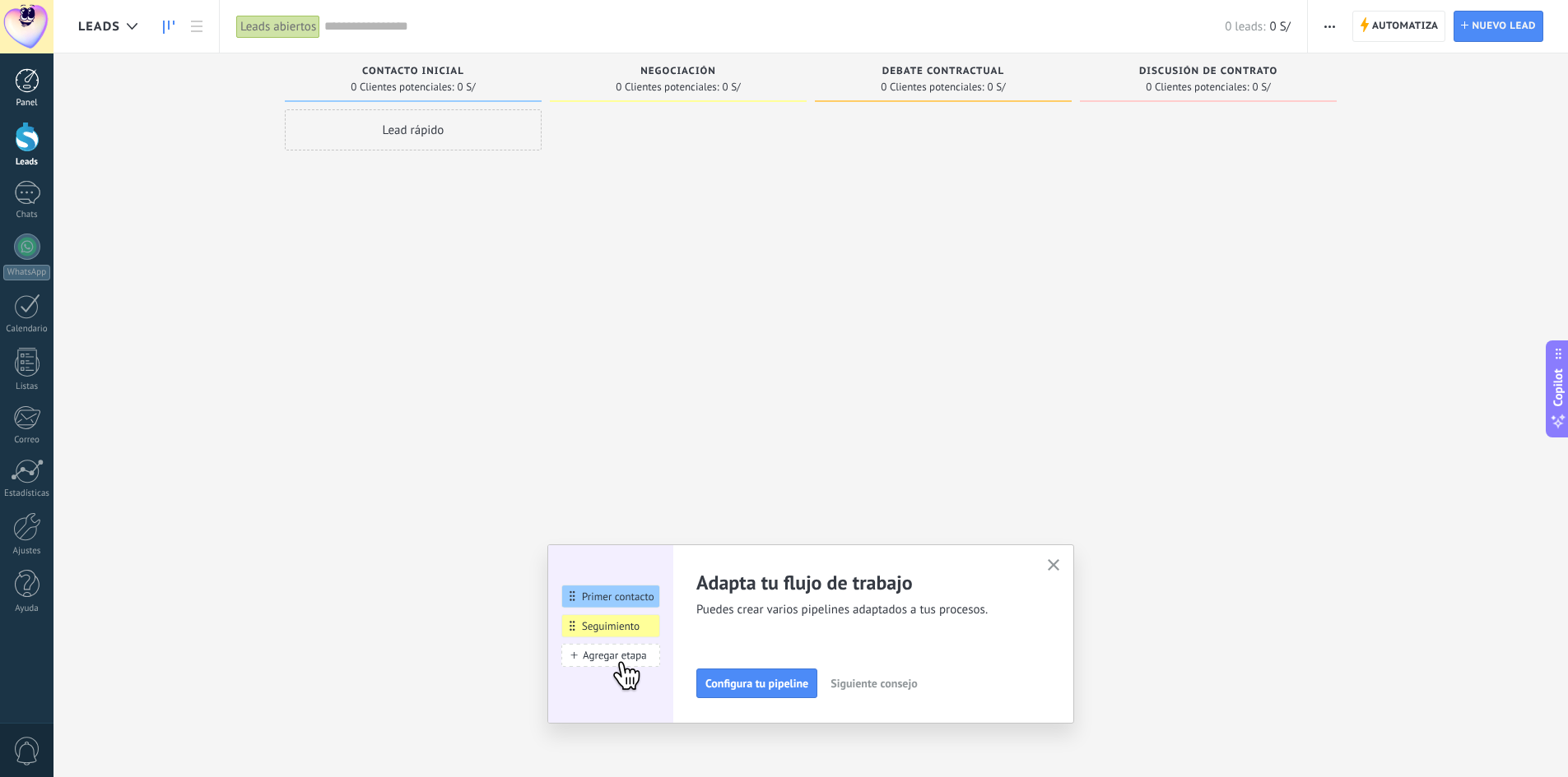
click at [16, 82] on div at bounding box center [27, 80] width 24 height 24
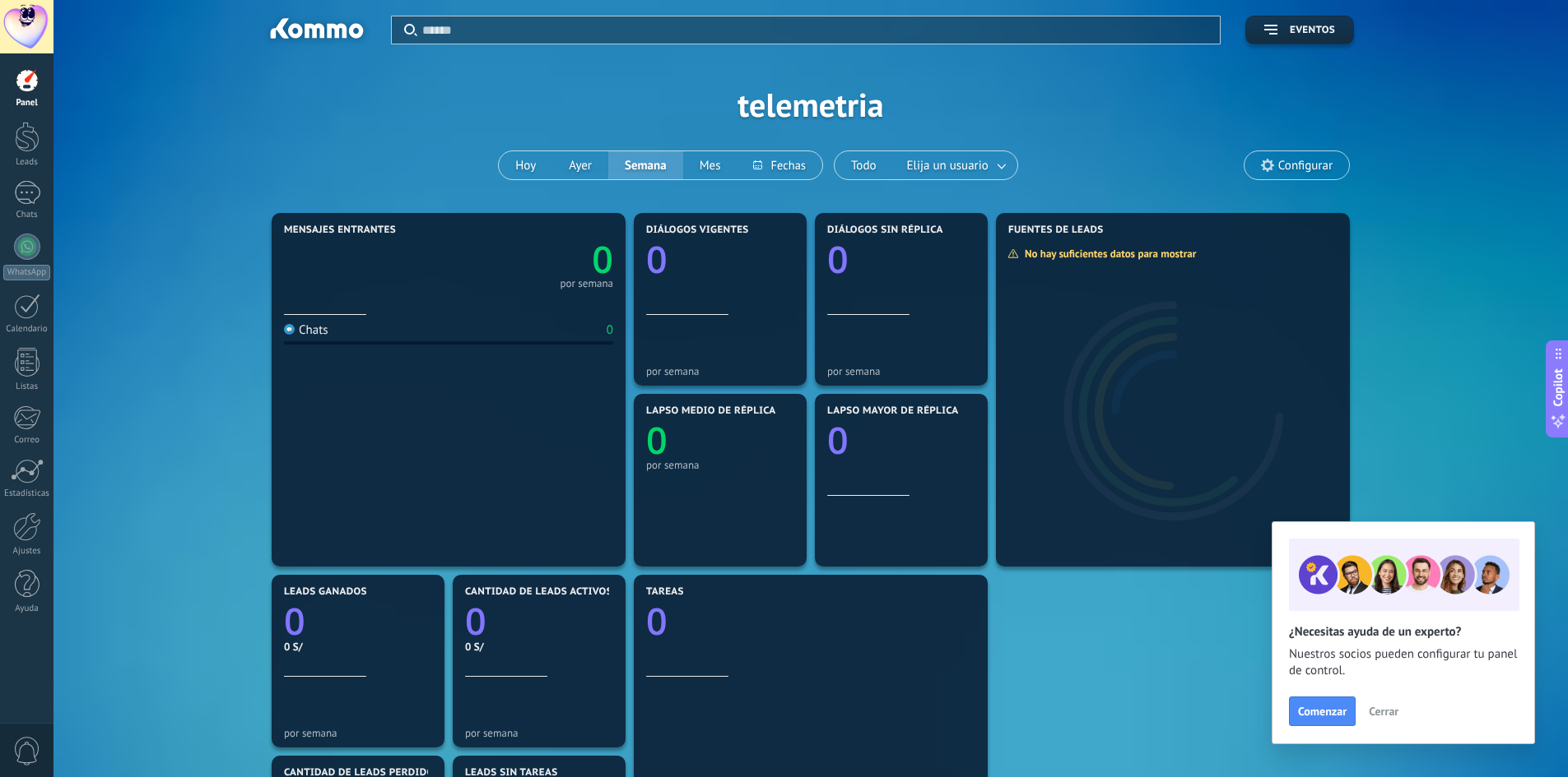
scroll to position [82, 0]
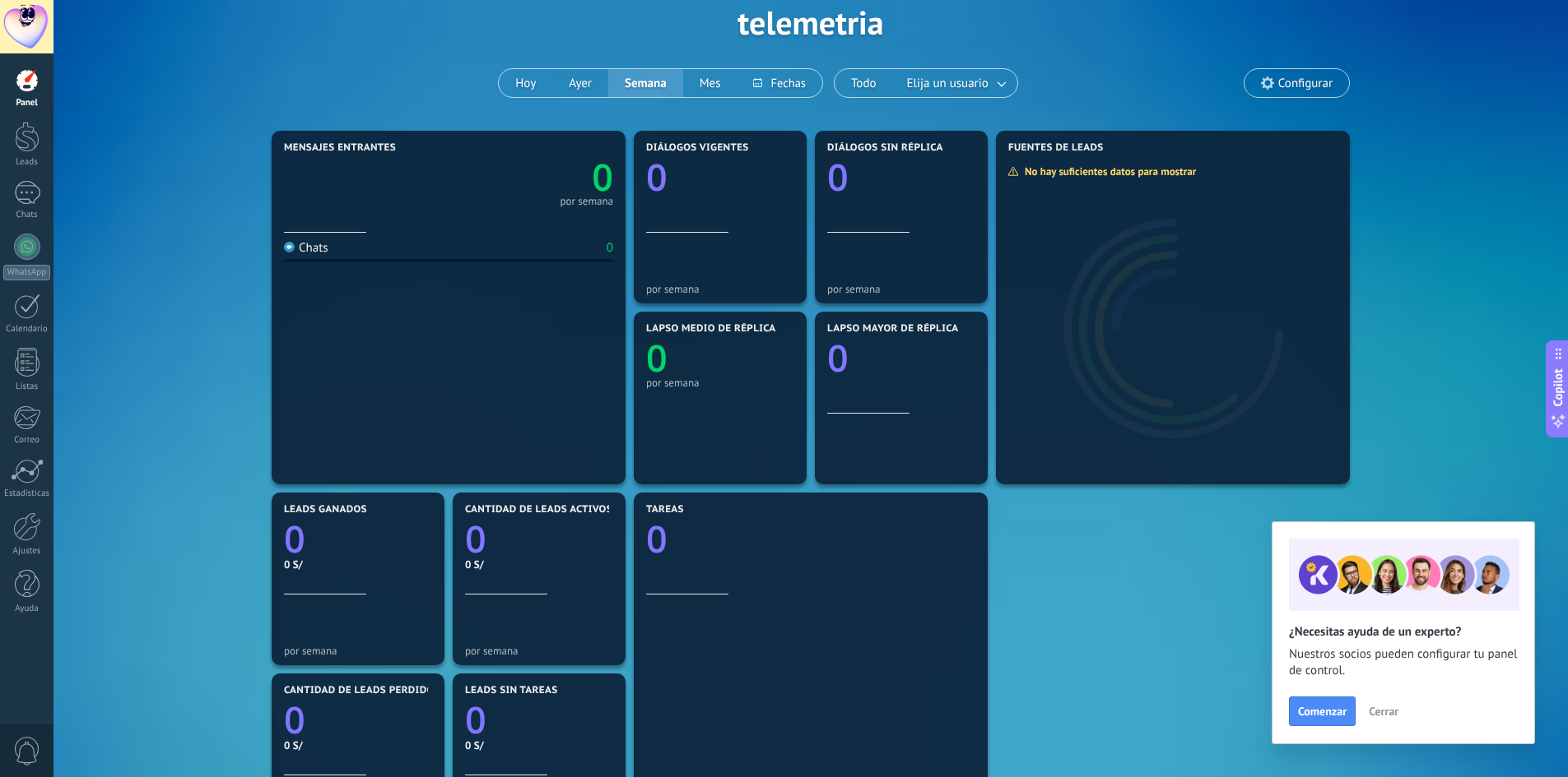
click at [1388, 708] on span "Cerrar" at bounding box center [1384, 712] width 30 height 11
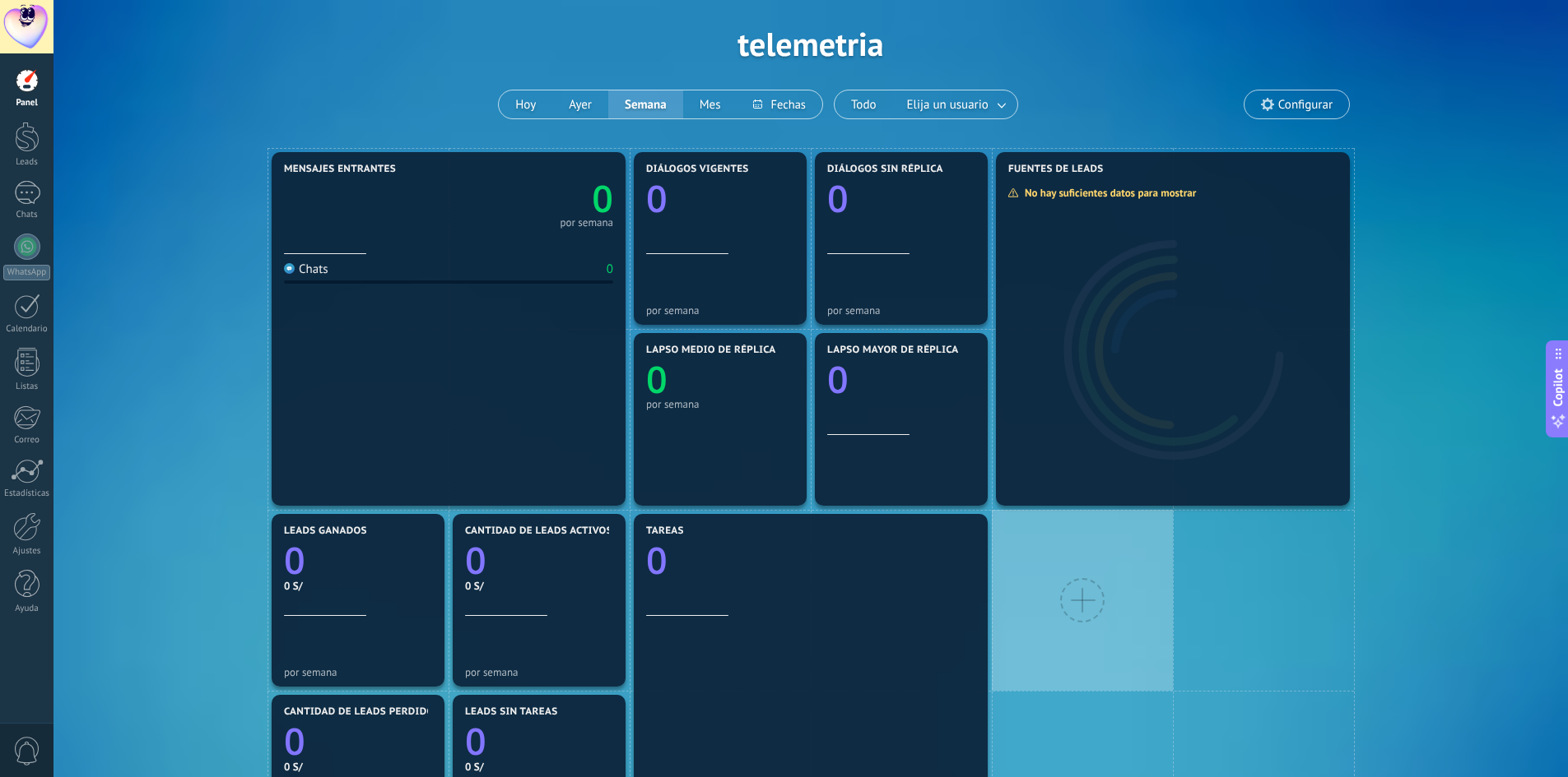
scroll to position [58, 0]
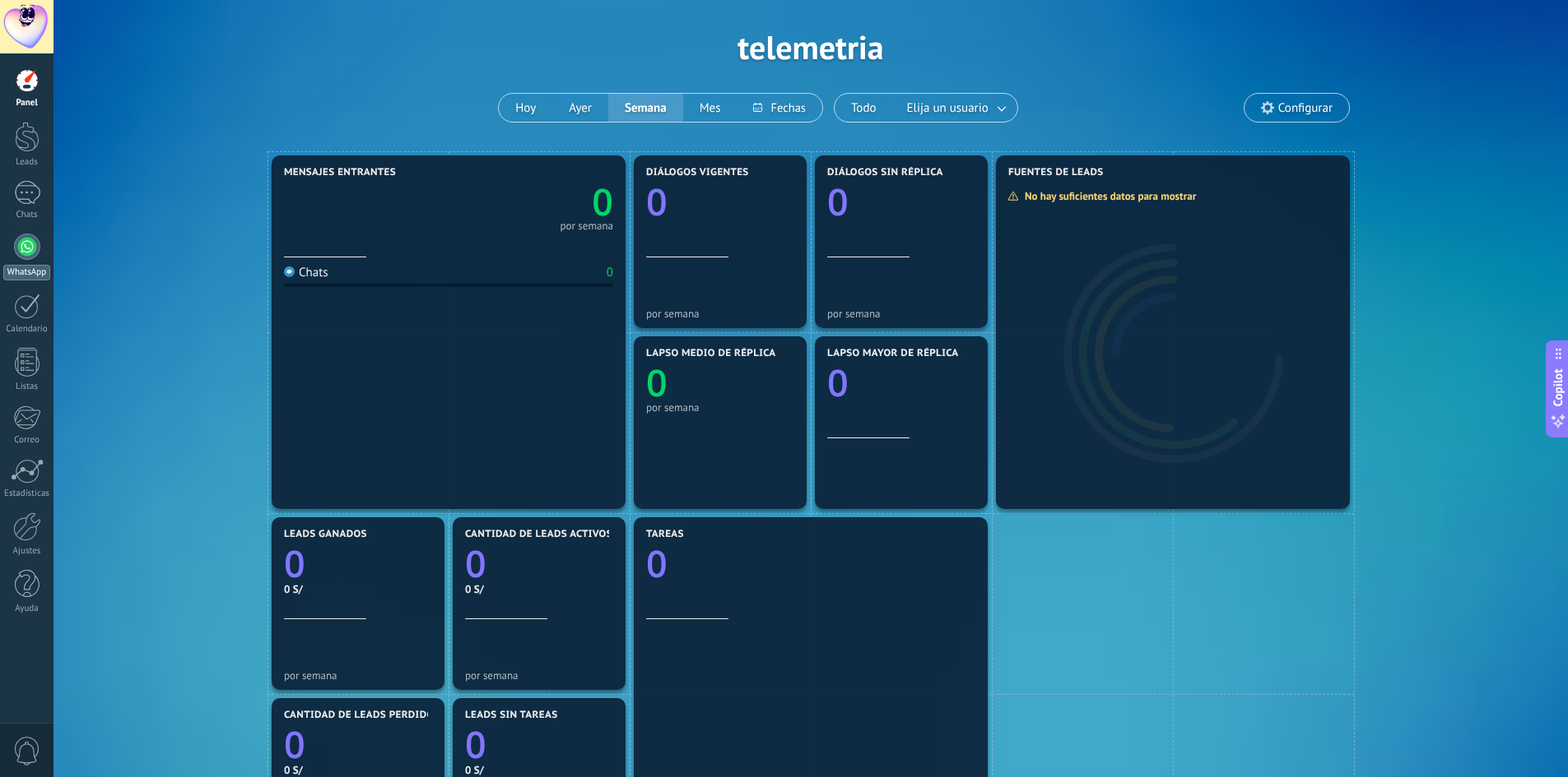
click at [18, 252] on div at bounding box center [27, 247] width 26 height 26
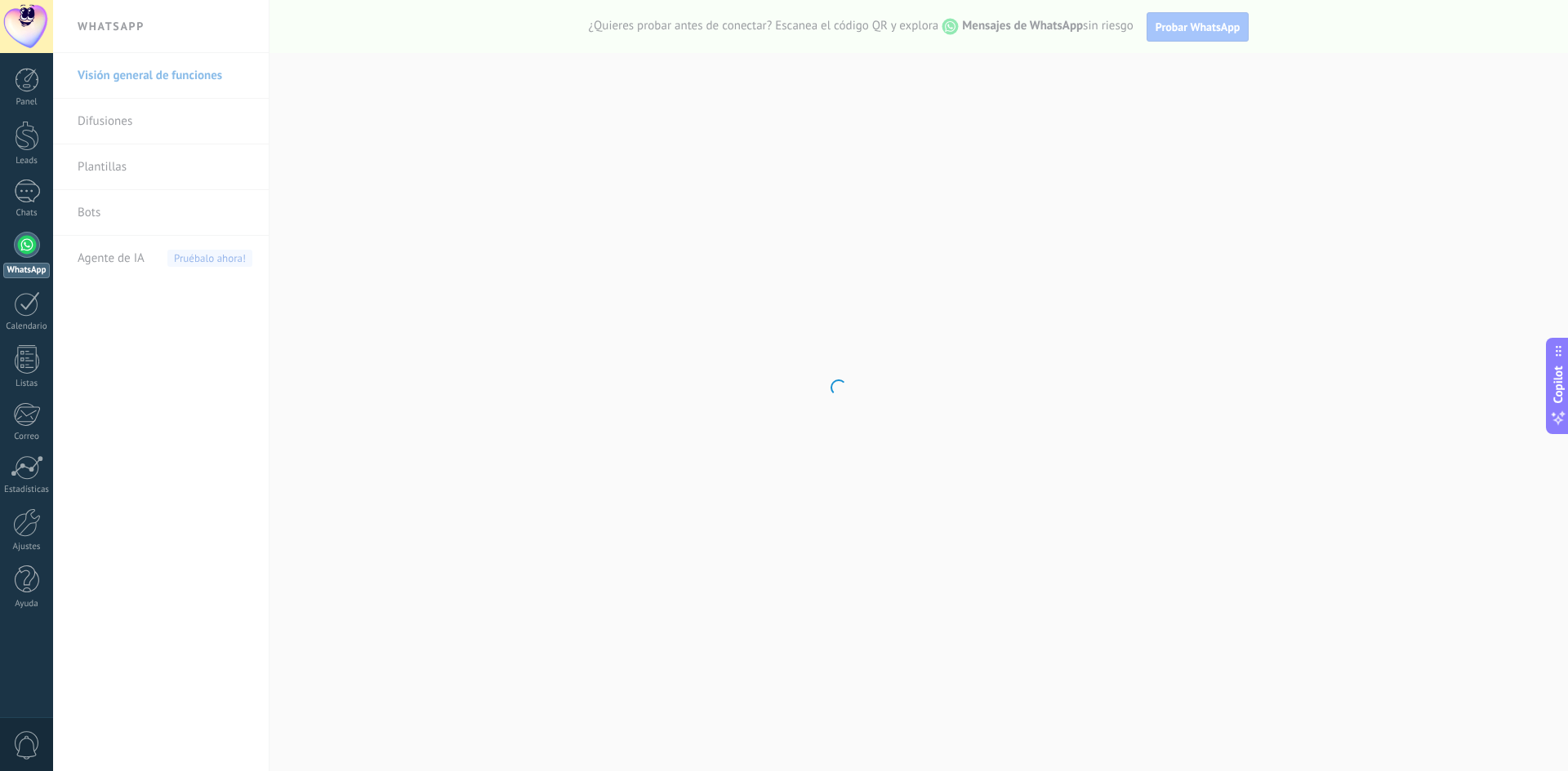
click at [75, 221] on body ".abecls-1,.abecls-2{fill-rule:evenodd}.abecls-2{fill:#fff} .abhcls-1{fill:none}…" at bounding box center [784, 386] width 1568 height 771
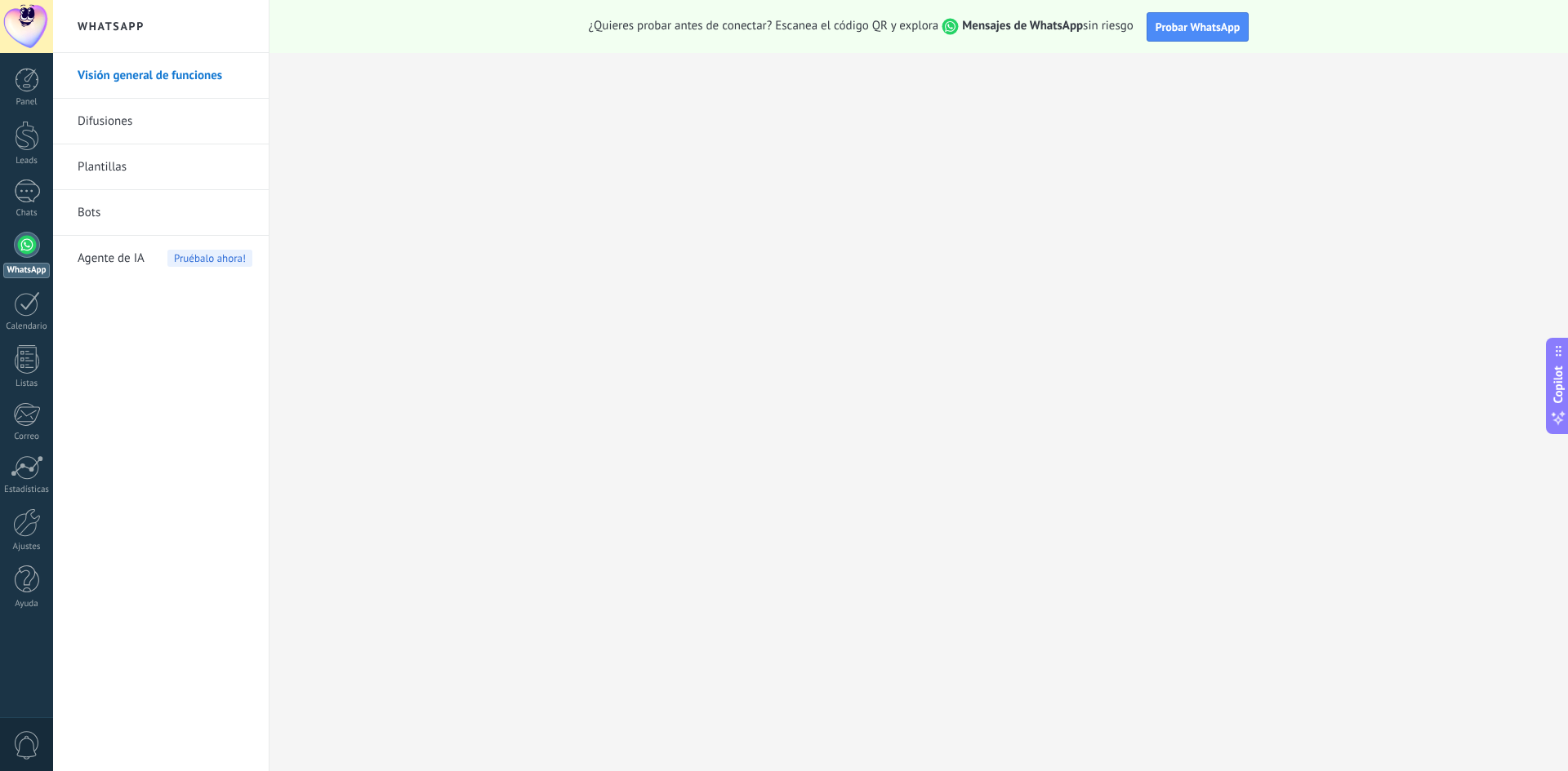
click at [154, 263] on div "Agente de IA Pruébalo ahora!" at bounding box center [165, 259] width 174 height 45
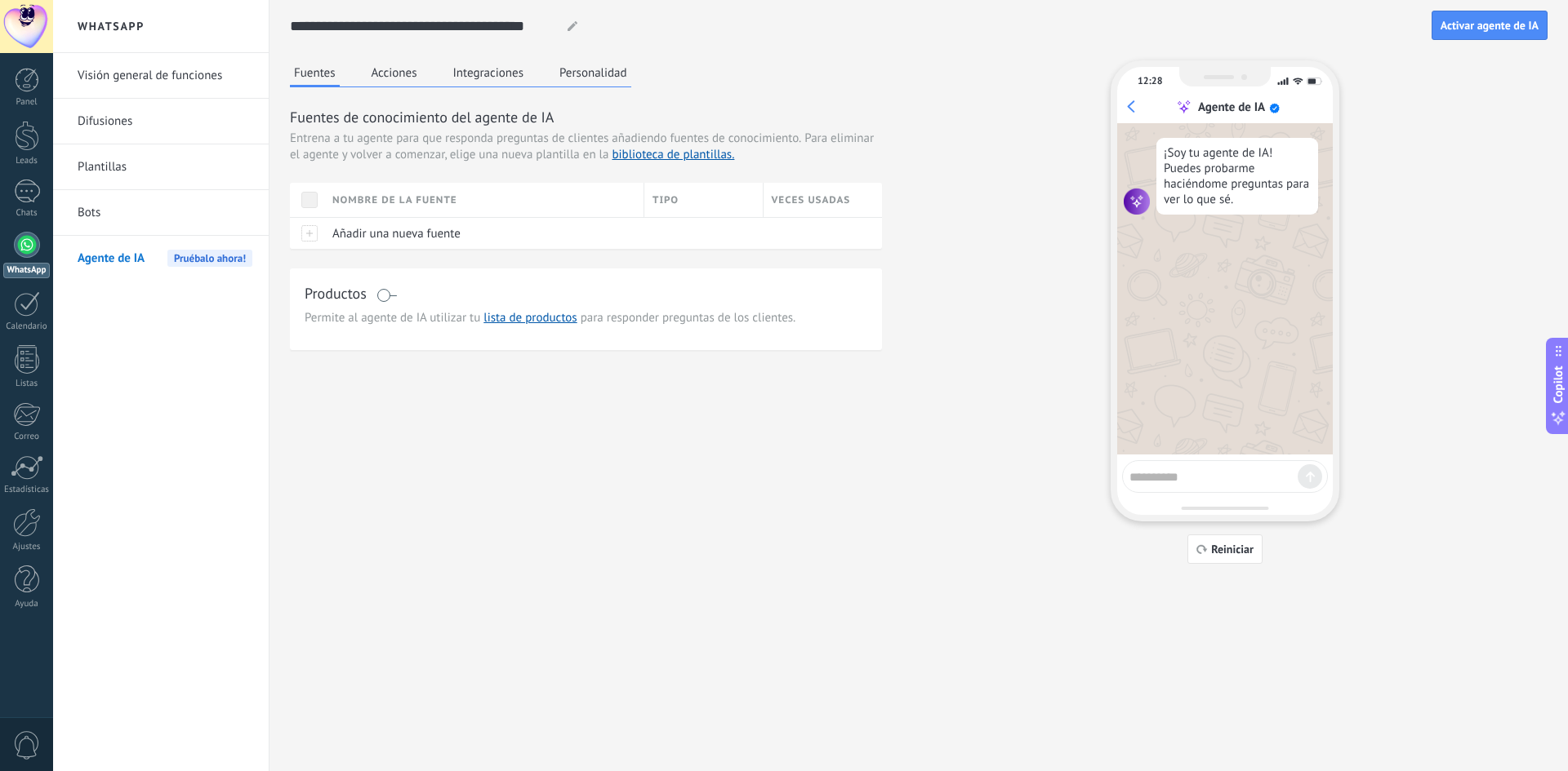
click at [96, 220] on link "Bots" at bounding box center [165, 212] width 174 height 45
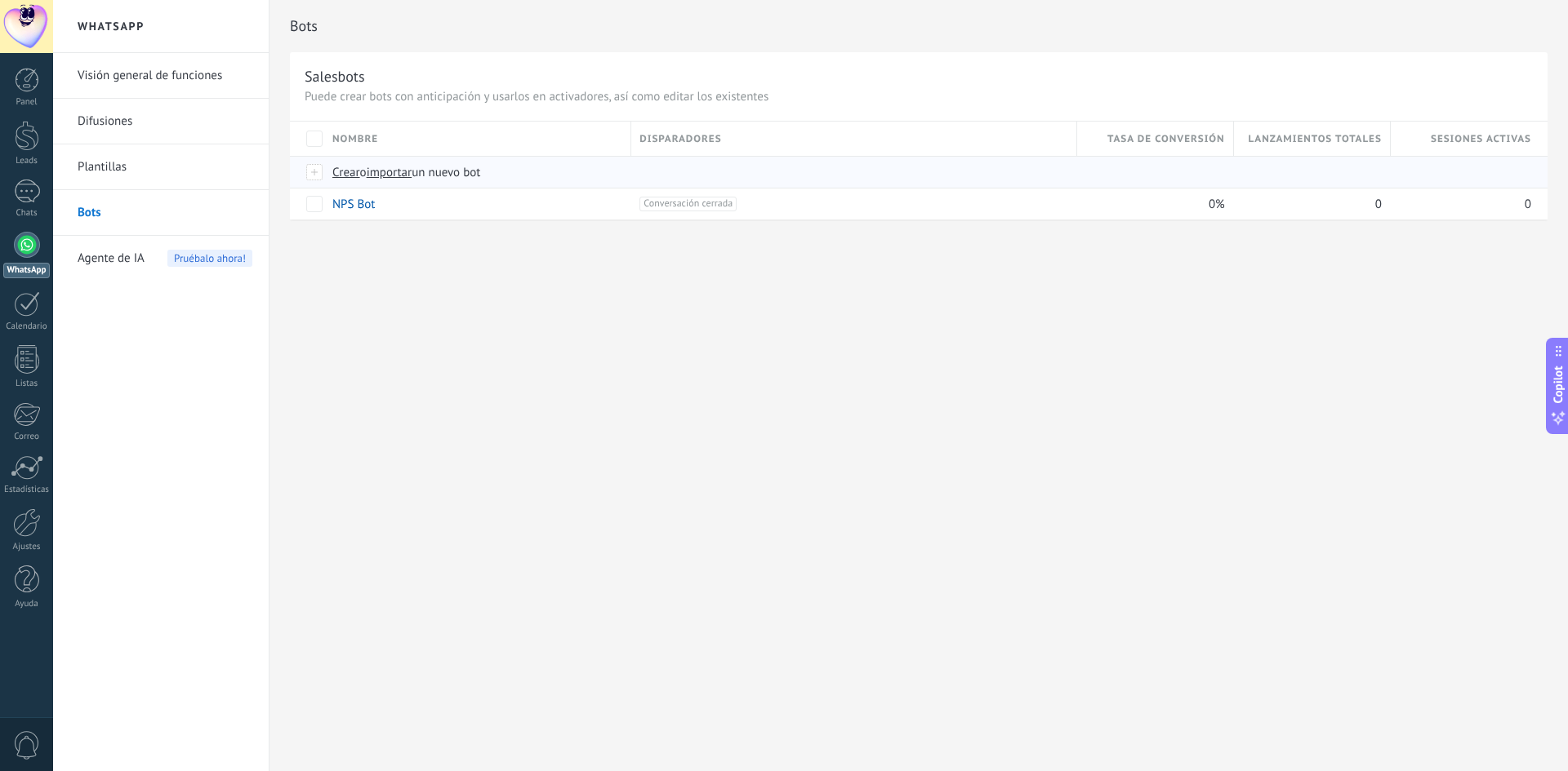
click at [325, 171] on div "Crear o importar un nuevo bot" at bounding box center [615, 171] width 580 height 31
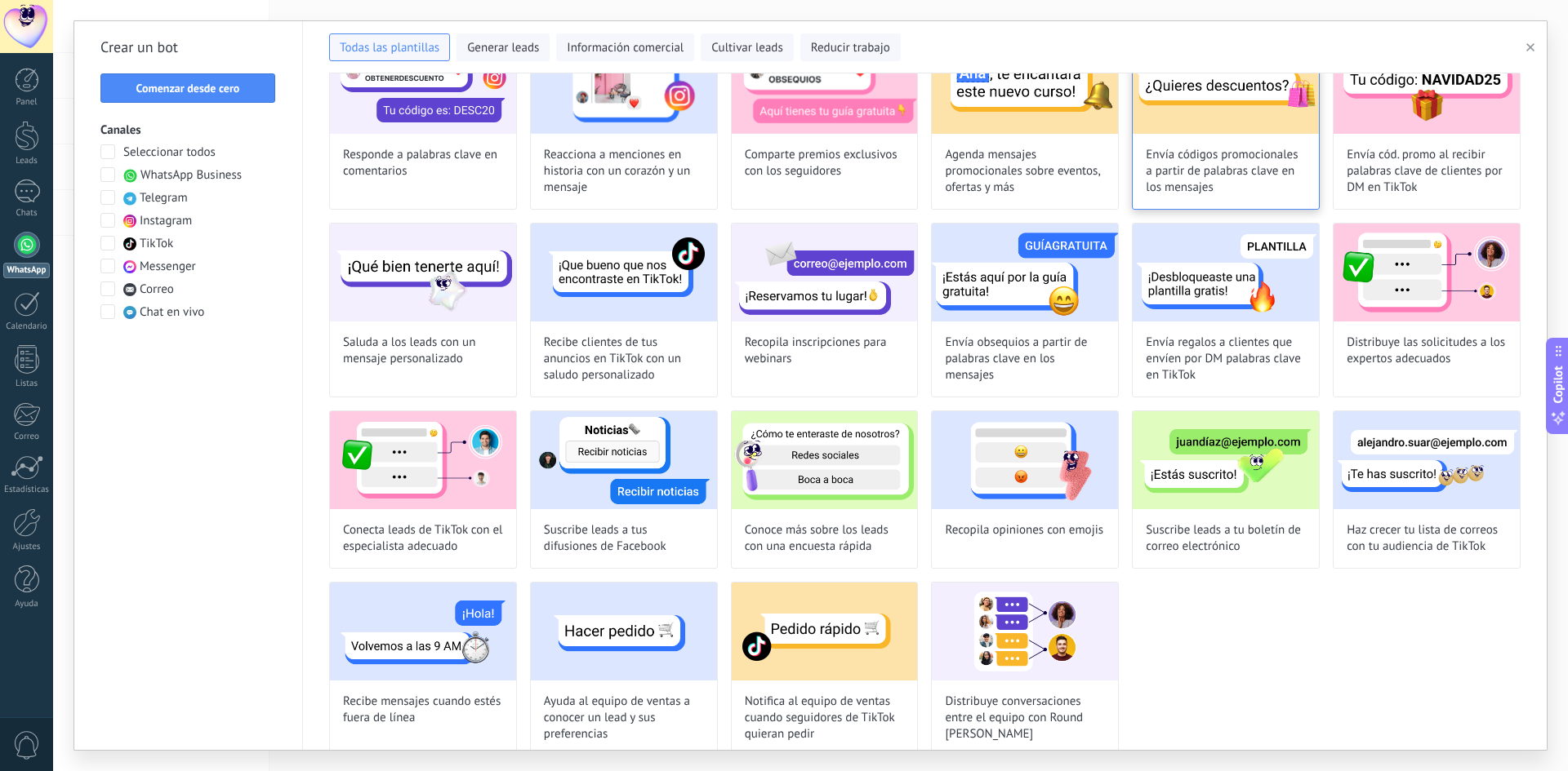
scroll to position [322, 0]
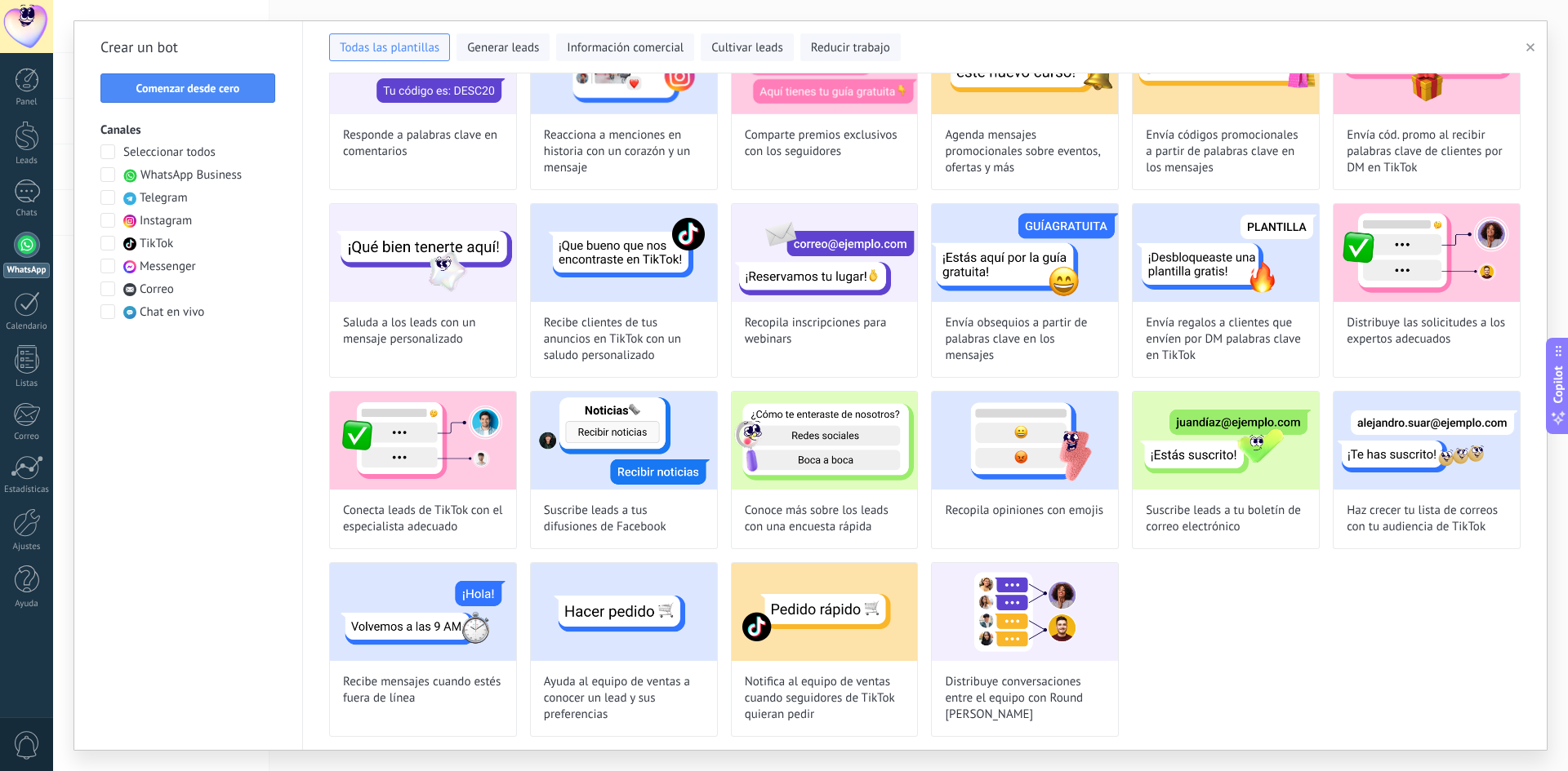
click at [106, 172] on span at bounding box center [108, 175] width 15 height 15
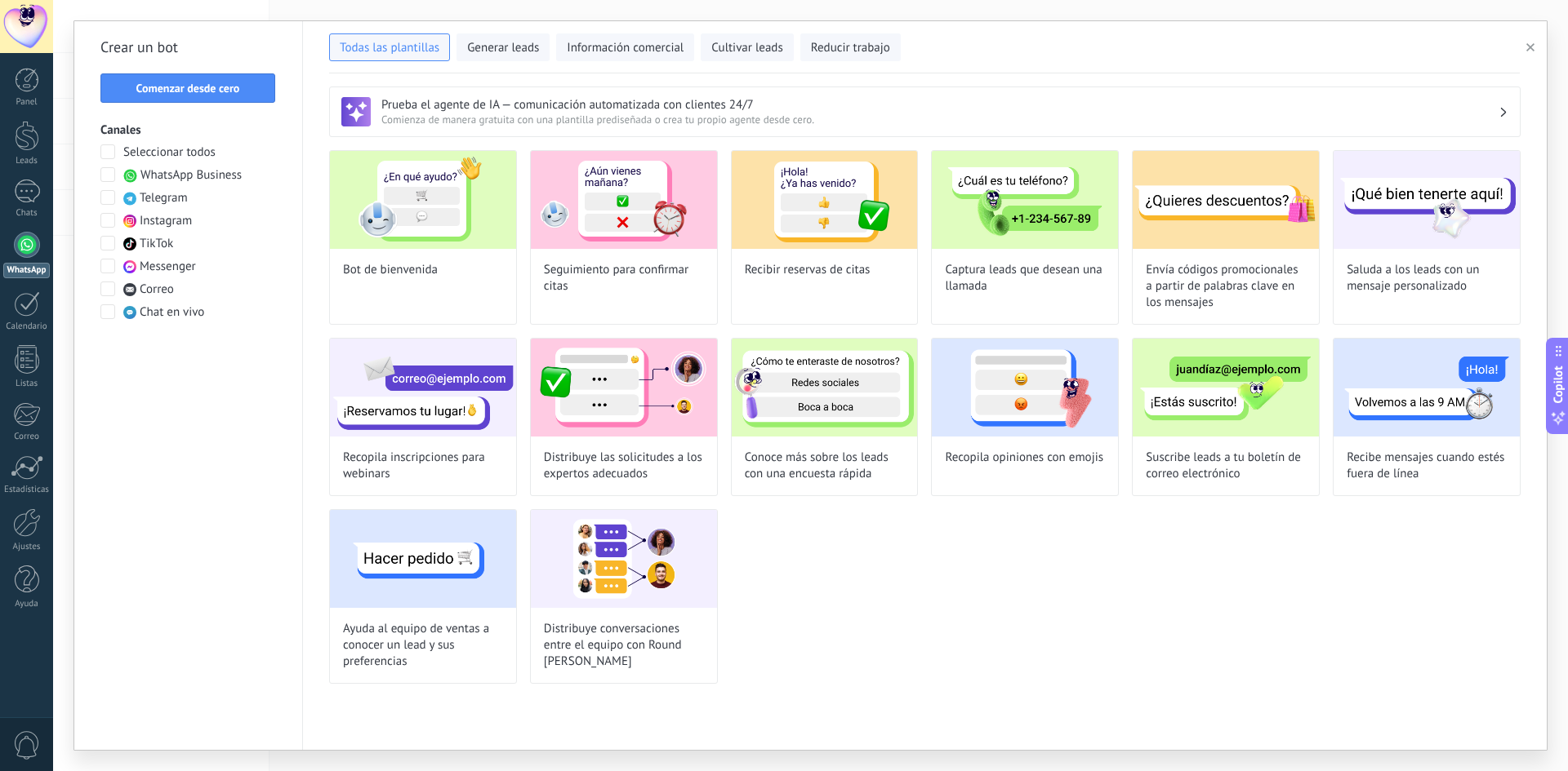
scroll to position [0, 0]
click at [453, 239] on img at bounding box center [423, 200] width 186 height 98
type input "**********"
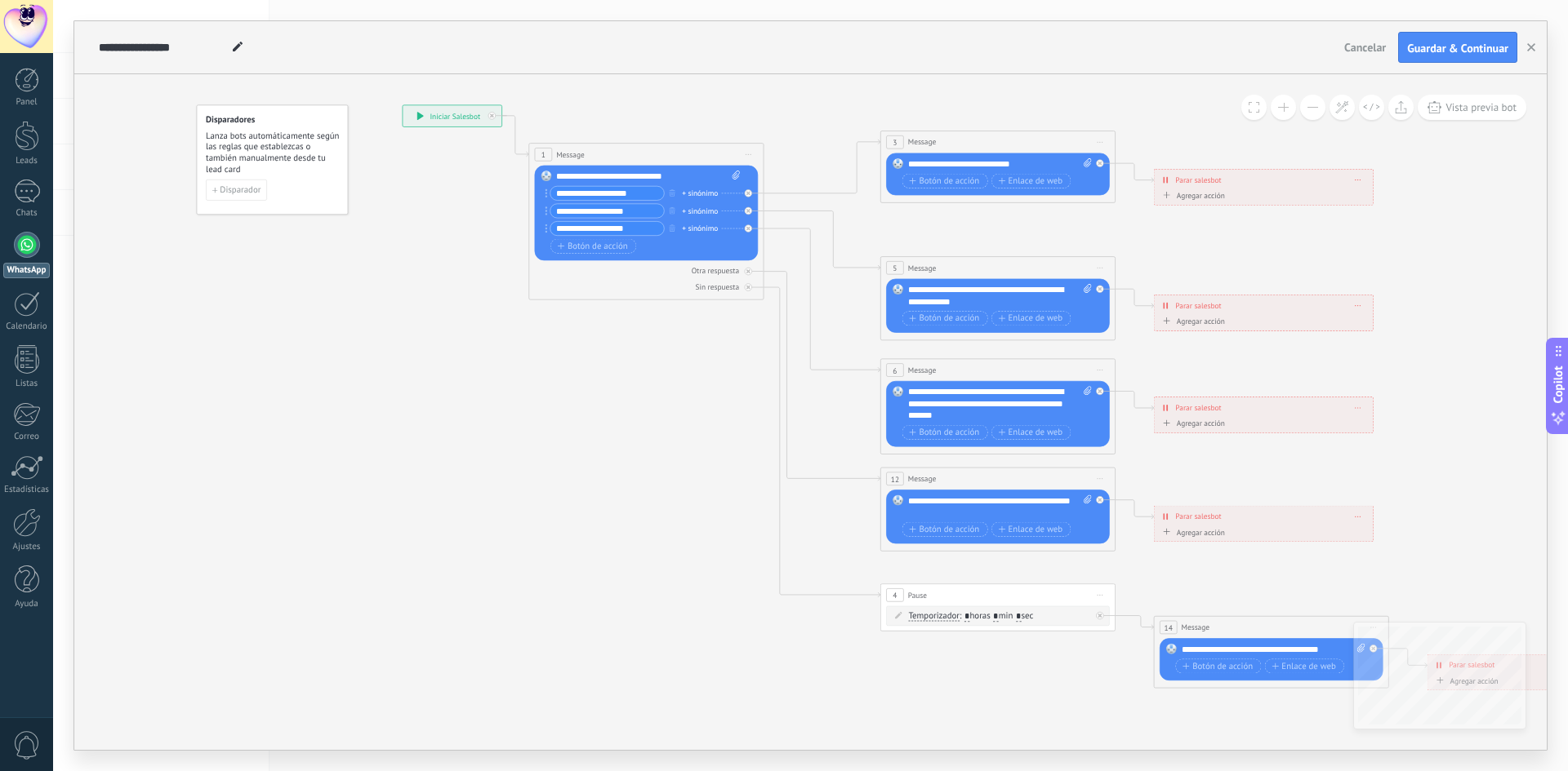
drag, startPoint x: 1476, startPoint y: 357, endPoint x: 1193, endPoint y: 359, distance: 283.0
click at [1193, 359] on icon at bounding box center [1025, 398] width 1832 height 1174
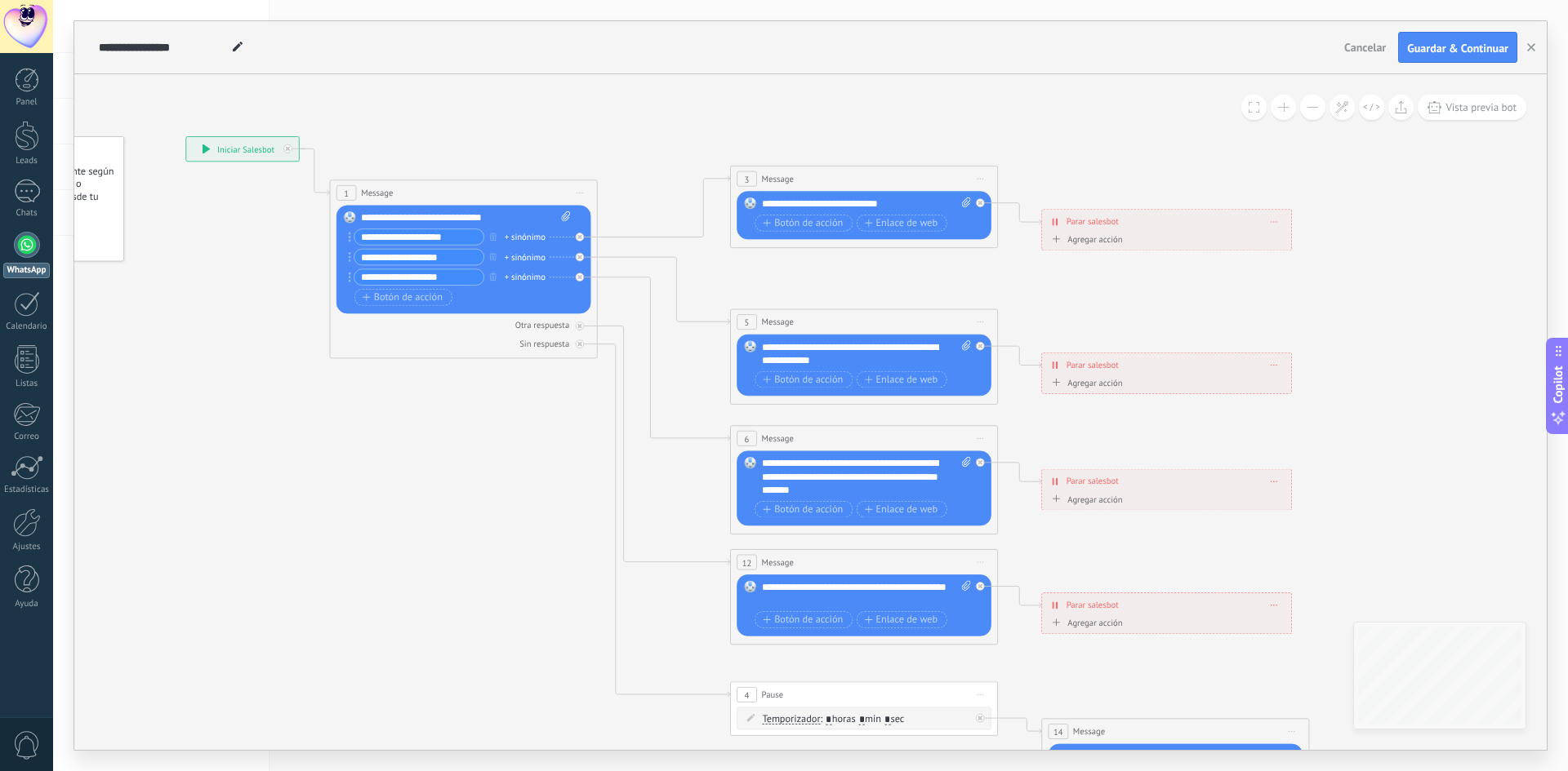
drag, startPoint x: 1139, startPoint y: 215, endPoint x: 1137, endPoint y: 344, distance: 129.0
click at [1137, 344] on icon at bounding box center [894, 470] width 2087 height 1337
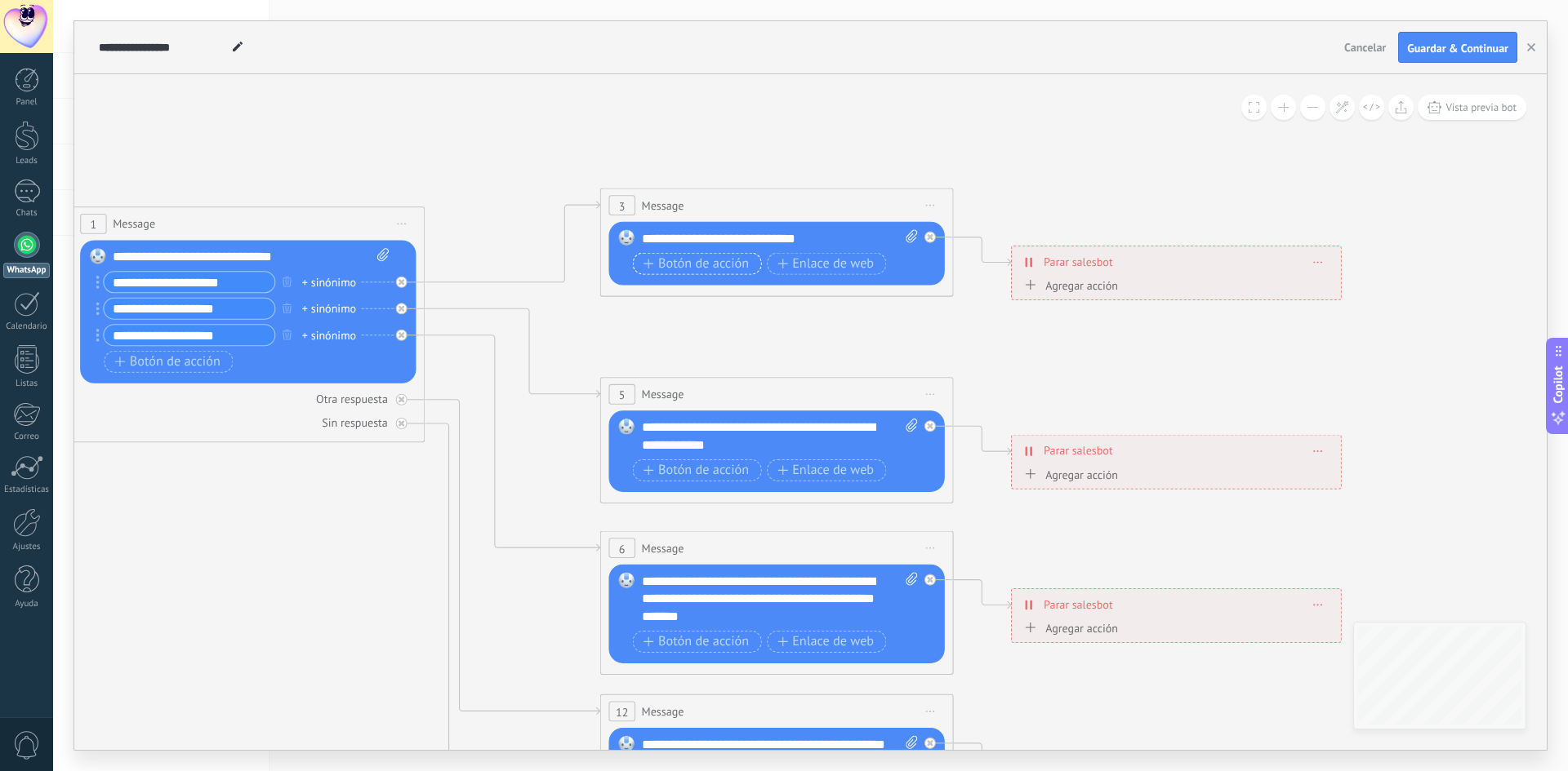
click at [709, 254] on button "Botón de acción" at bounding box center [697, 264] width 129 height 22
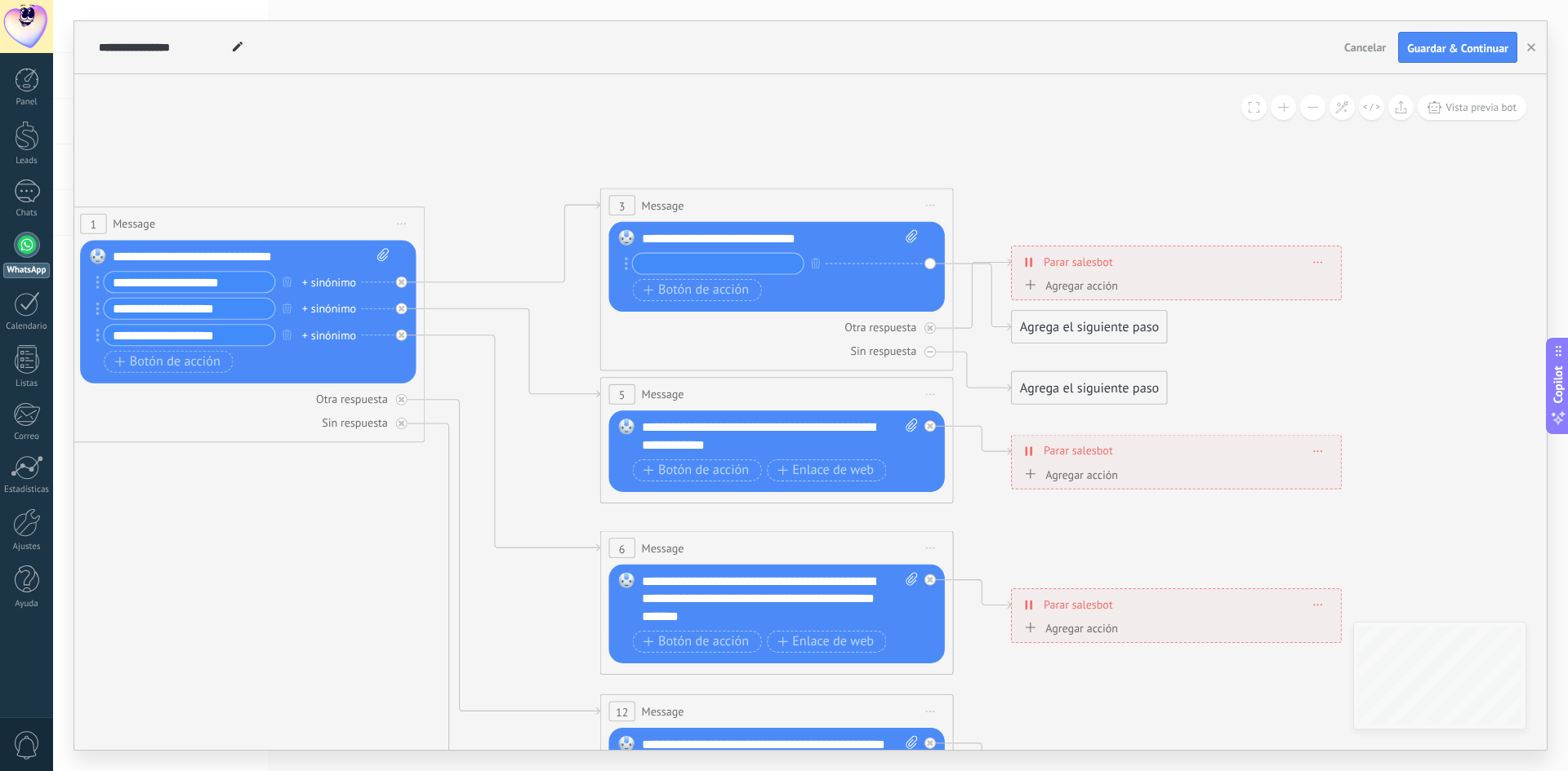
click at [1004, 171] on icon at bounding box center [817, 588] width 2756 height 1761
click at [745, 258] on input "text" at bounding box center [719, 264] width 171 height 20
click at [817, 259] on icon "button" at bounding box center [816, 262] width 9 height 10
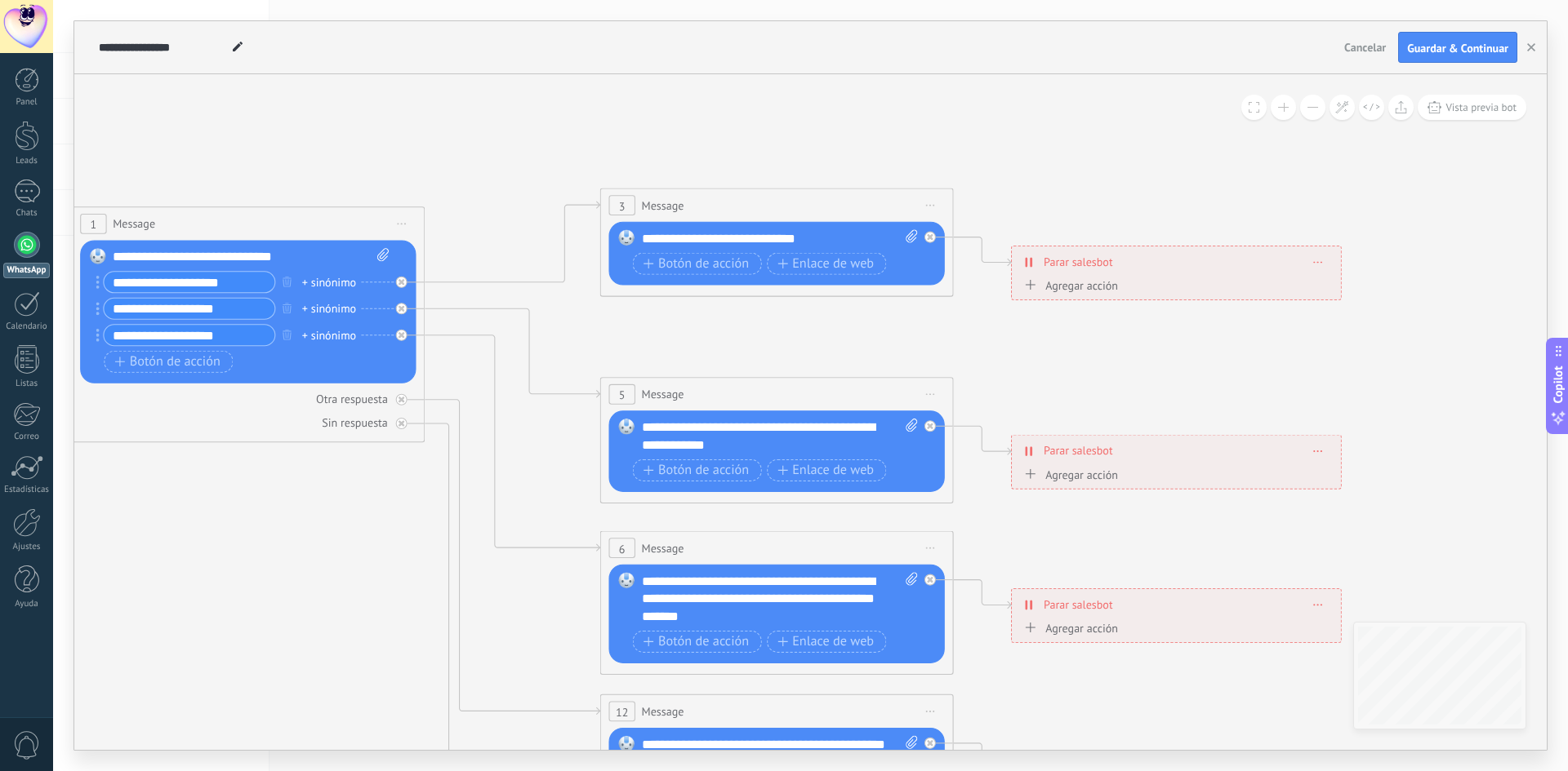
click at [1061, 291] on div "Agregar acción" at bounding box center [1069, 284] width 98 height 13
click at [1061, 291] on button "Conversación marcada como cerrada" at bounding box center [1121, 286] width 222 height 32
click at [1142, 310] on span "Iniciar Salesbot" at bounding box center [1118, 316] width 214 height 17
click at [1154, 291] on span "NPS Bot" at bounding box center [1167, 292] width 46 height 17
click at [1154, 291] on span "NPS Bot" at bounding box center [1231, 292] width 214 height 18
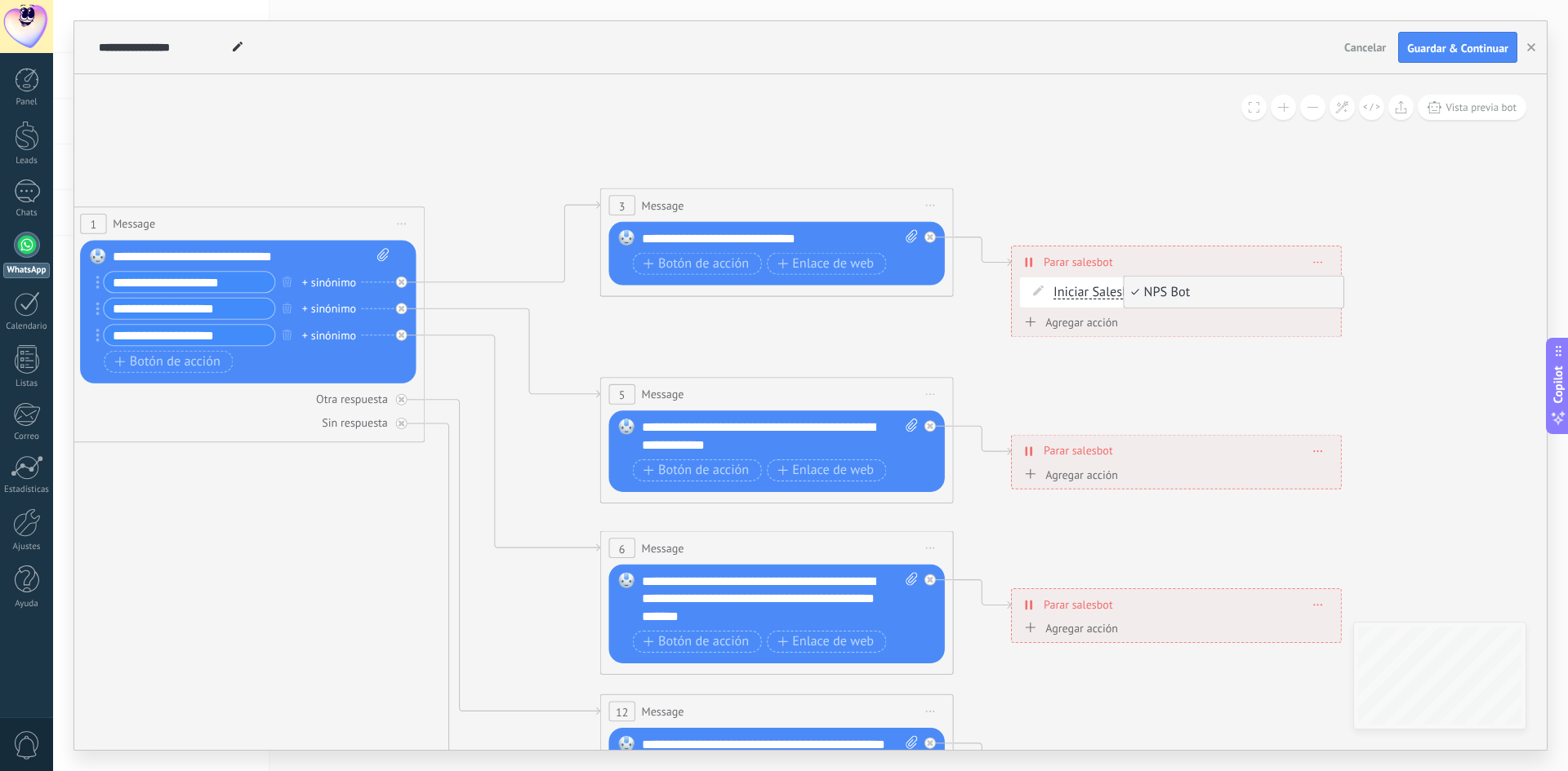
click at [1103, 285] on span "Iniciar Salesbot" at bounding box center [1097, 292] width 87 height 14
click at [1103, 285] on button "Iniciar Salesbot" at bounding box center [1154, 293] width 222 height 32
click at [1103, 285] on span "Conversación marcada como cerrada" at bounding box center [1141, 293] width 214 height 18
click at [1103, 285] on span "Conversación marcada como cerrada" at bounding box center [1156, 292] width 206 height 14
click at [1103, 285] on button "Conversación marcada como cerrada" at bounding box center [1154, 293] width 222 height 32
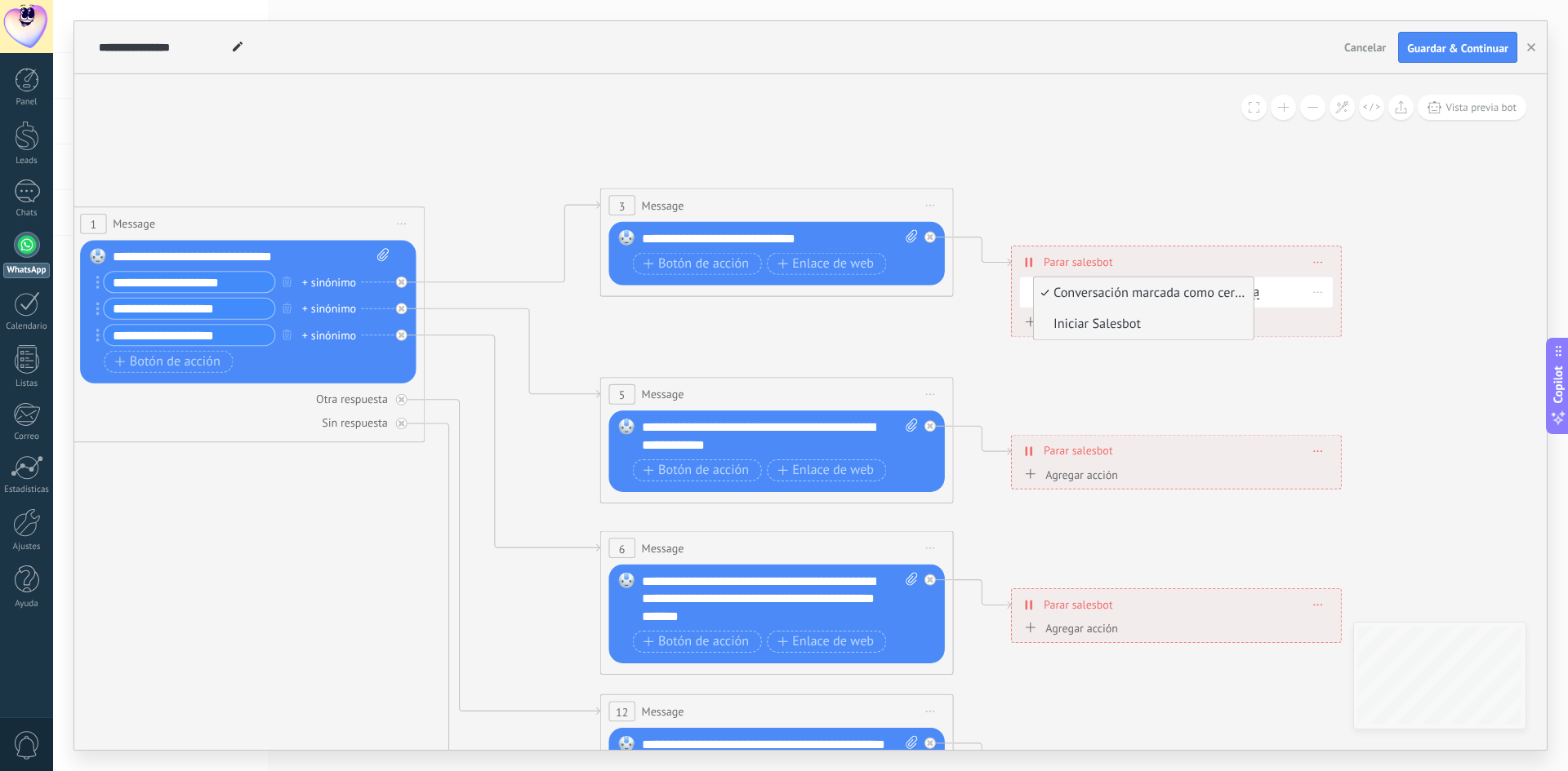
click at [1117, 326] on span "Iniciar Salesbot" at bounding box center [1141, 323] width 214 height 18
click at [1128, 348] on icon at bounding box center [817, 588] width 2756 height 1761
click at [1133, 386] on icon at bounding box center [817, 588] width 2756 height 1761
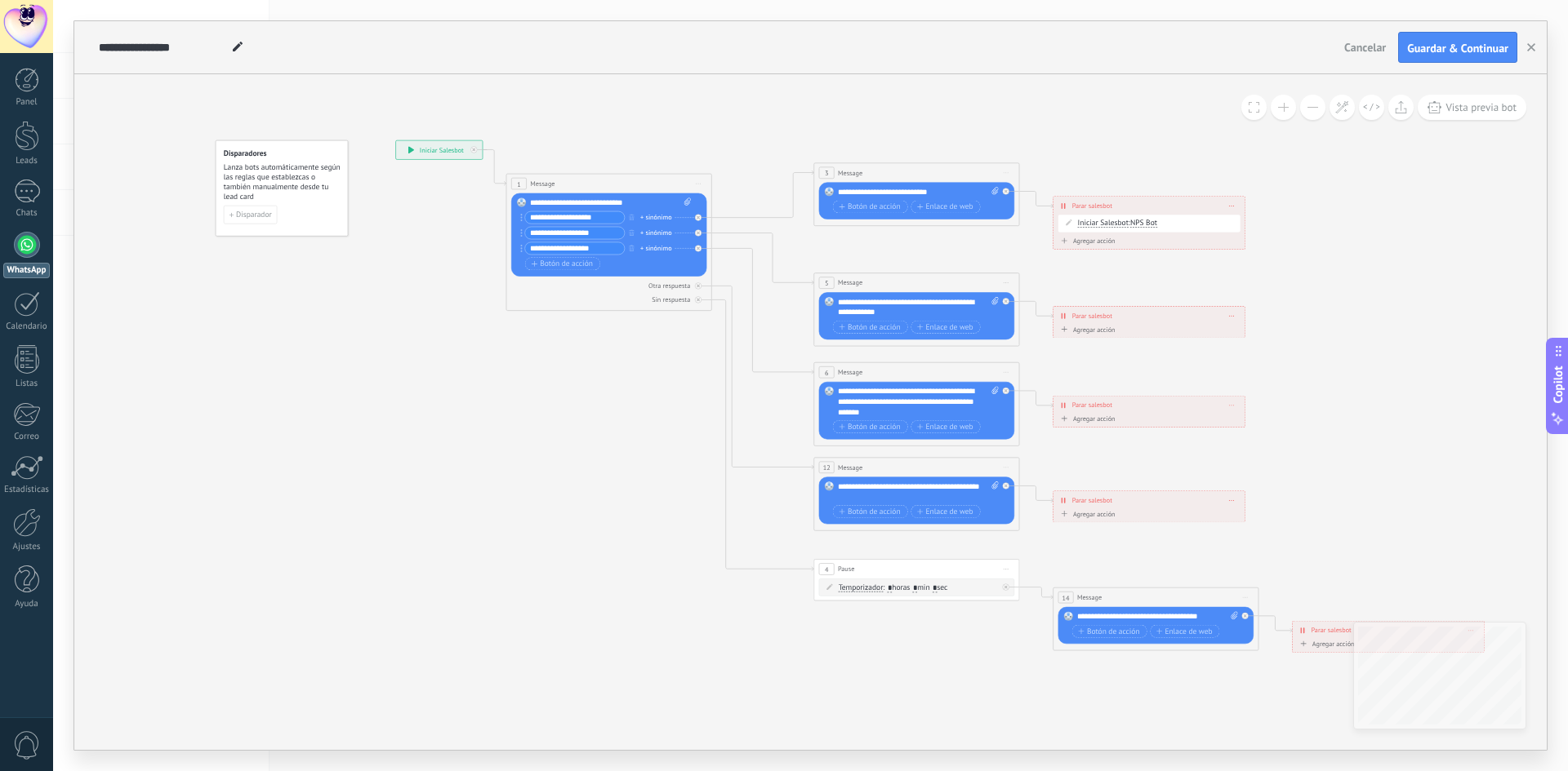
drag, startPoint x: 490, startPoint y: 592, endPoint x: 475, endPoint y: 530, distance: 63.8
click at [475, 530] on icon at bounding box center [940, 395] width 1604 height 1024
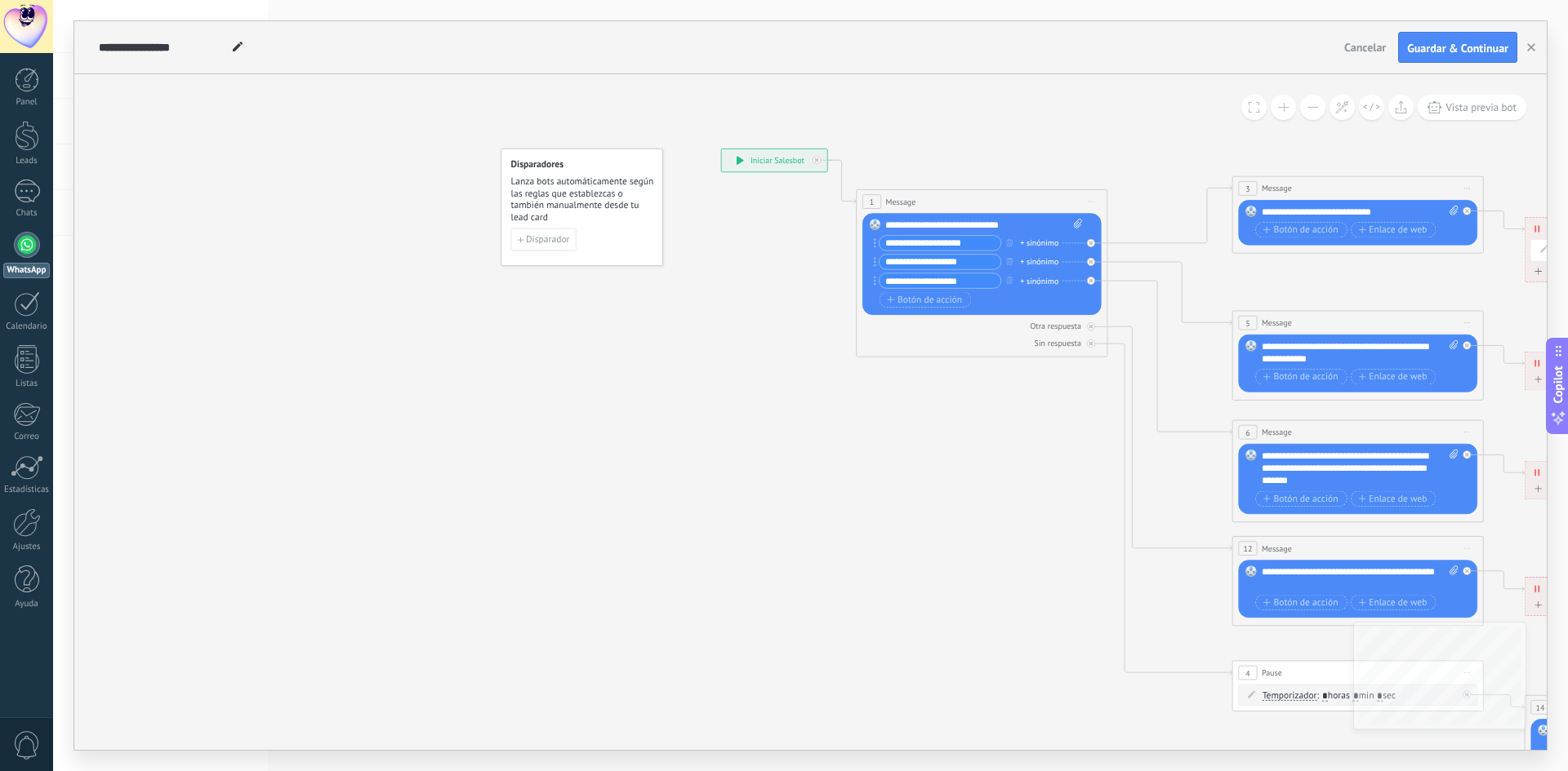
drag, startPoint x: 525, startPoint y: 470, endPoint x: 907, endPoint y: 551, distance: 390.5
click at [904, 562] on icon at bounding box center [1387, 461] width 1960 height 1253
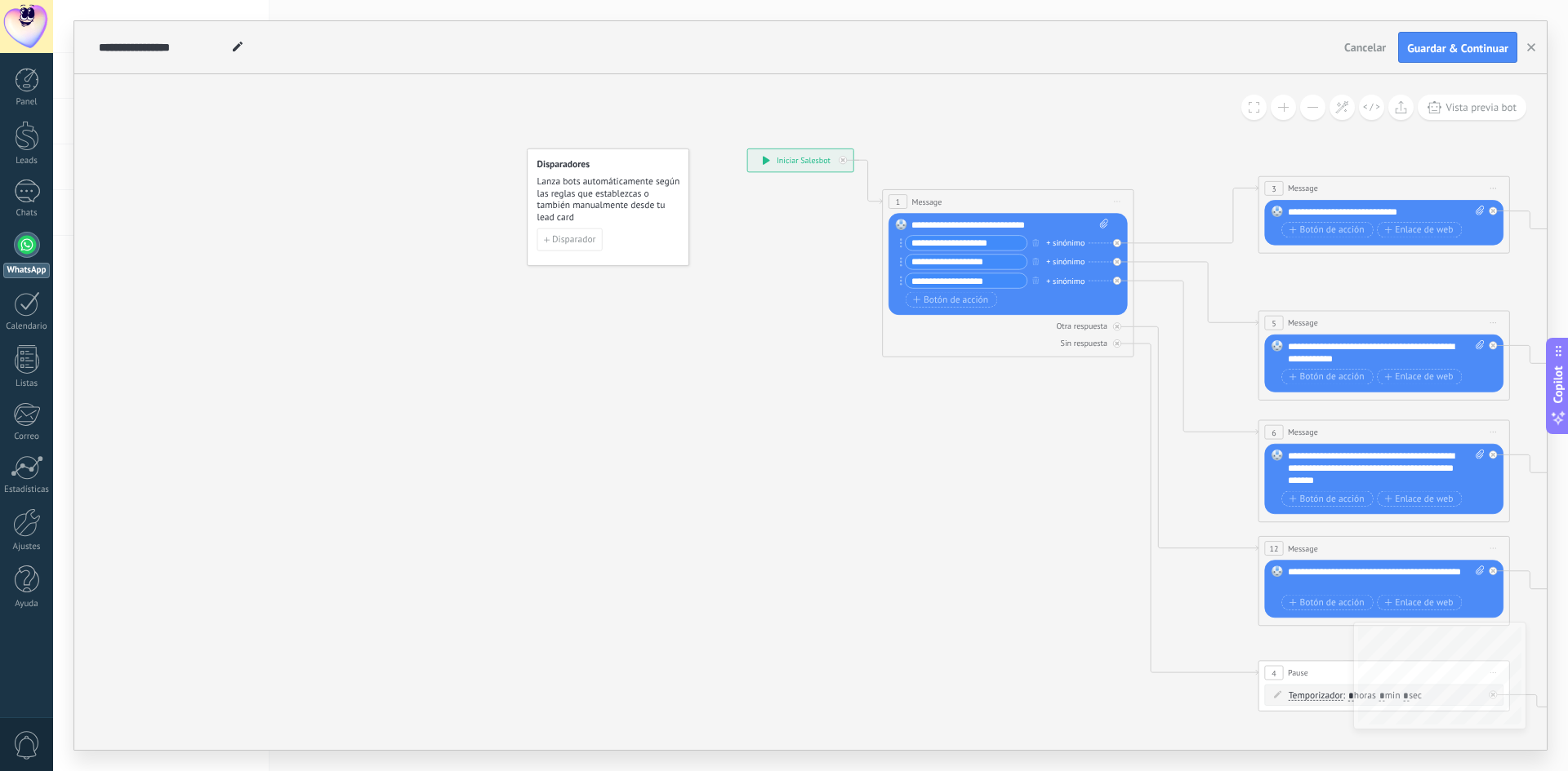
drag, startPoint x: 591, startPoint y: 489, endPoint x: 1115, endPoint y: 528, distance: 525.4
click at [1111, 528] on icon at bounding box center [1413, 461] width 1960 height 1253
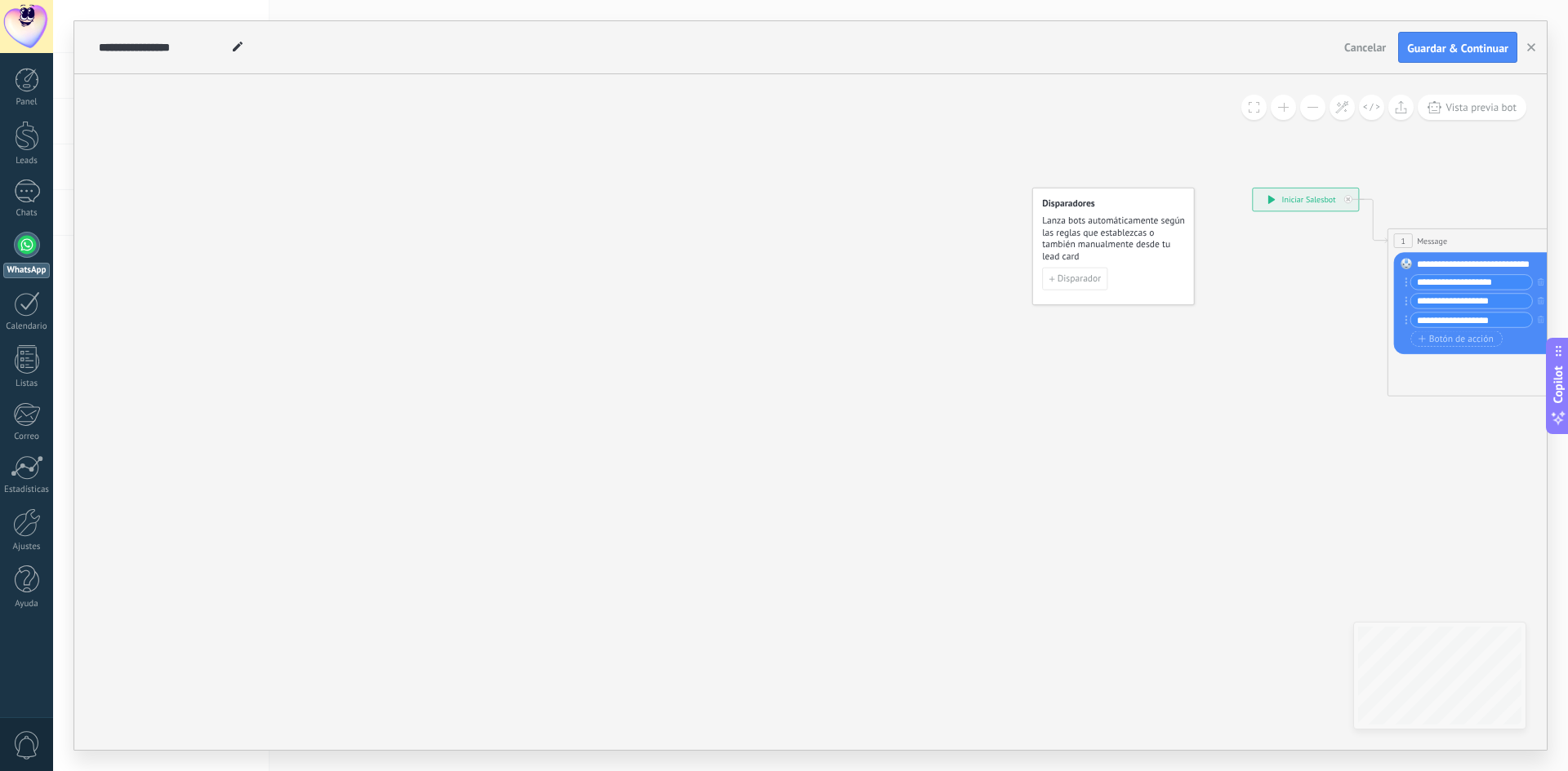
drag, startPoint x: 641, startPoint y: 432, endPoint x: 1068, endPoint y: 449, distance: 427.3
click at [1068, 449] on div "**********" at bounding box center [810, 411] width 1472 height 676
drag, startPoint x: 506, startPoint y: 323, endPoint x: 620, endPoint y: 367, distance: 122.2
click at [588, 352] on div "**********" at bounding box center [810, 411] width 1472 height 676
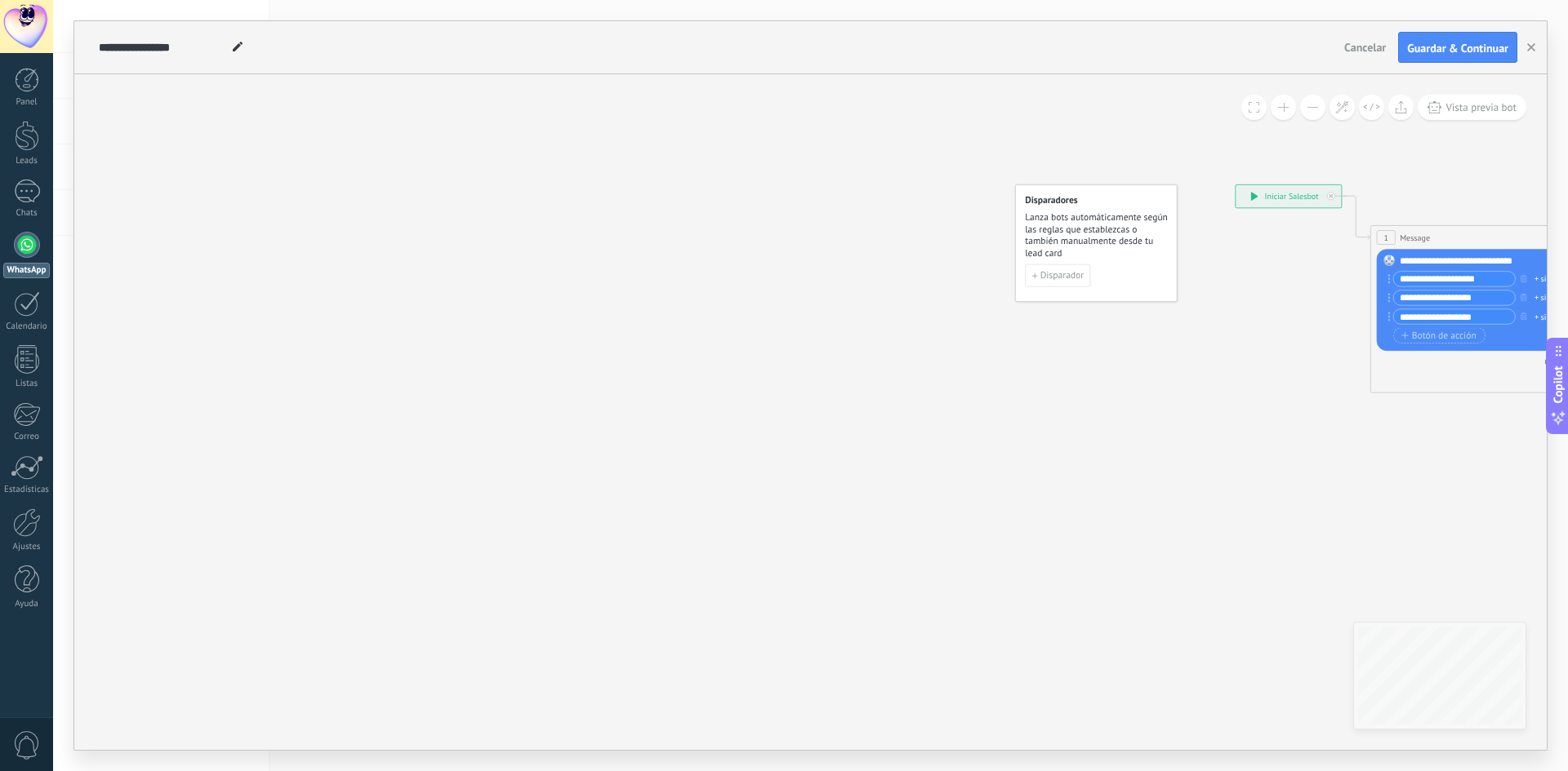
drag, startPoint x: 947, startPoint y: 453, endPoint x: 411, endPoint y: 358, distance: 544.4
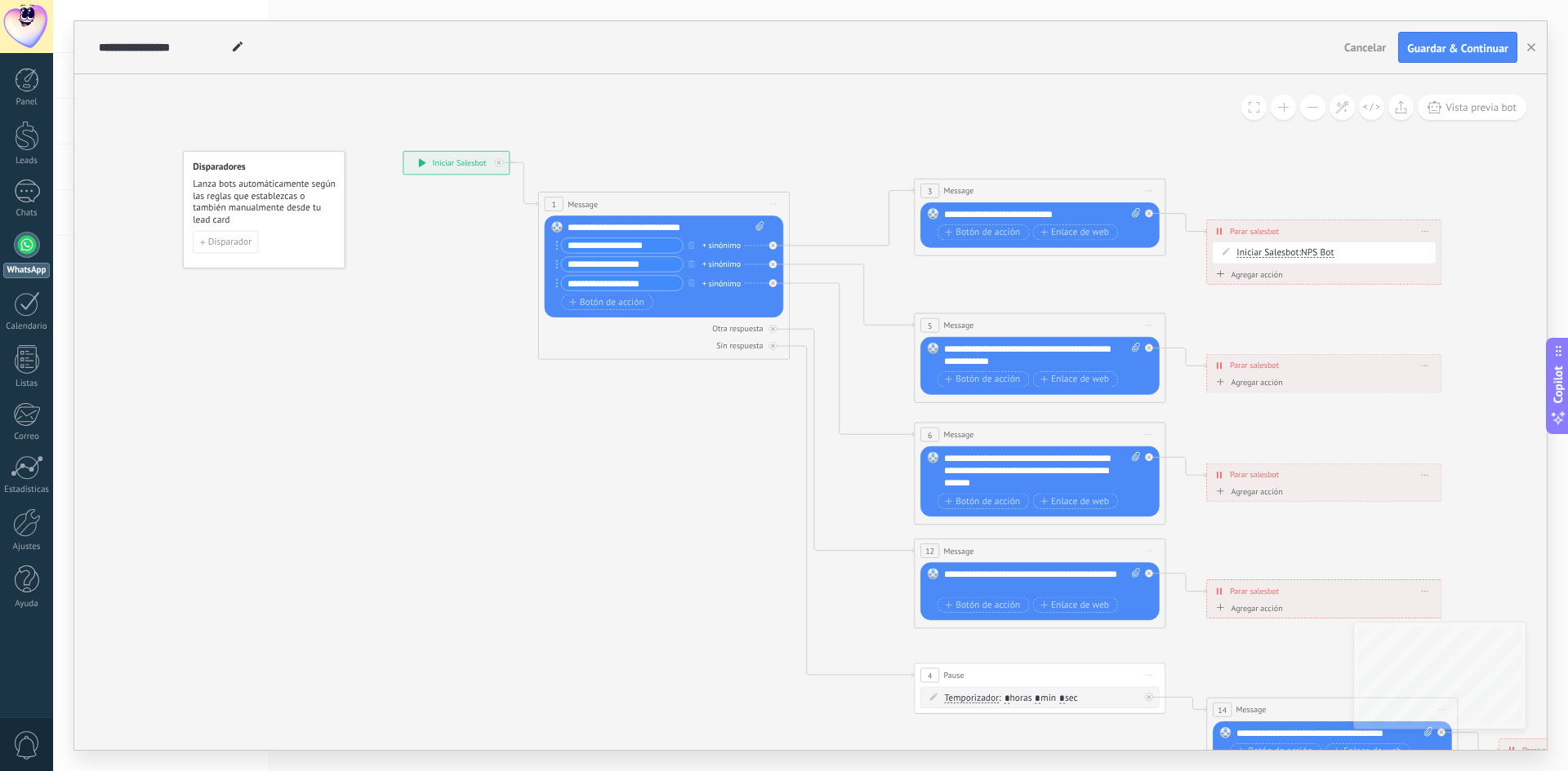
drag, startPoint x: 872, startPoint y: 385, endPoint x: 558, endPoint y: 443, distance: 319.3
click at [558, 443] on icon at bounding box center [1068, 463] width 1960 height 1253
